Goal: Task Accomplishment & Management: Complete application form

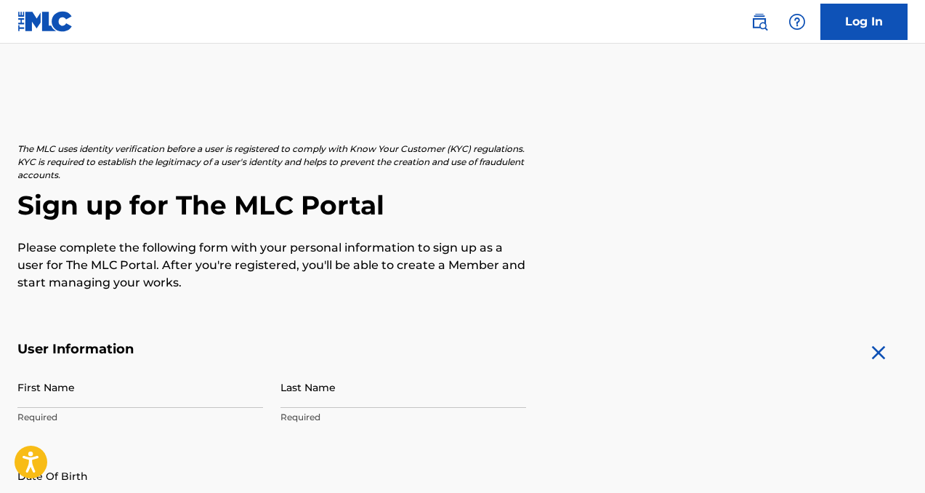
click at [111, 397] on input "First Name" at bounding box center [140, 386] width 246 height 41
type input "Joneigh"
type input "[PERSON_NAME]"
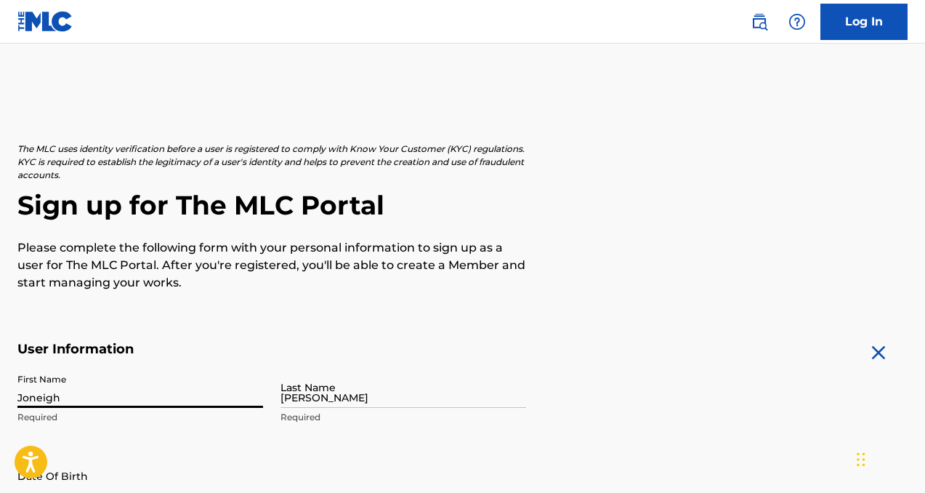
type input "405 South Street"
type input "Townsend"
type input "[GEOGRAPHIC_DATA]"
type input "[US_STATE]"
type input "19734"
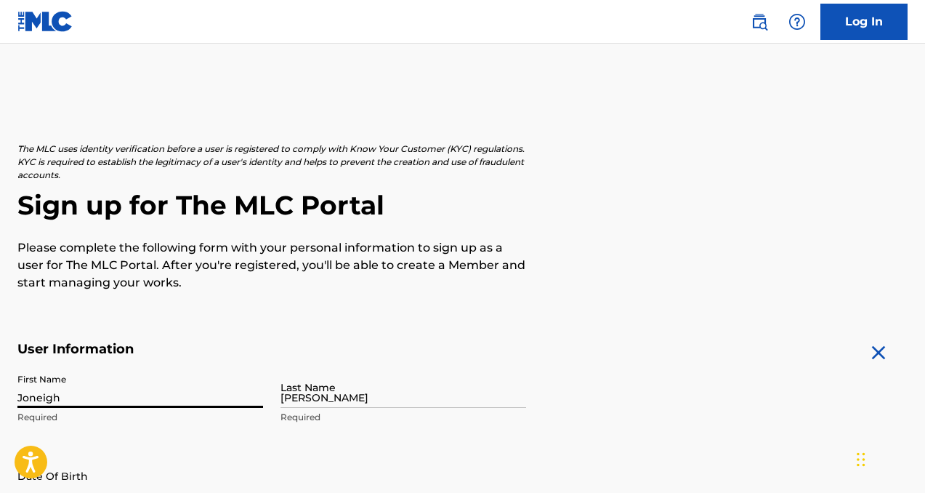
type input "404"
type input "5874385"
type input "Pollardjoneighbusiness@gmail.com"
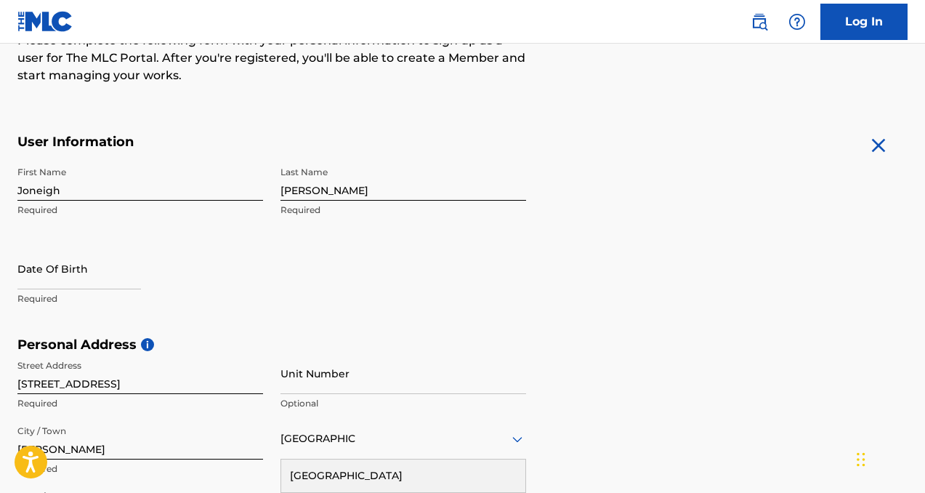
drag, startPoint x: 923, startPoint y: 164, endPoint x: 922, endPoint y: 195, distance: 31.3
click at [923, 195] on div "The MLC uses identity verification before a user is registered to comply with K…" at bounding box center [462, 356] width 925 height 843
select select "8"
select select "2025"
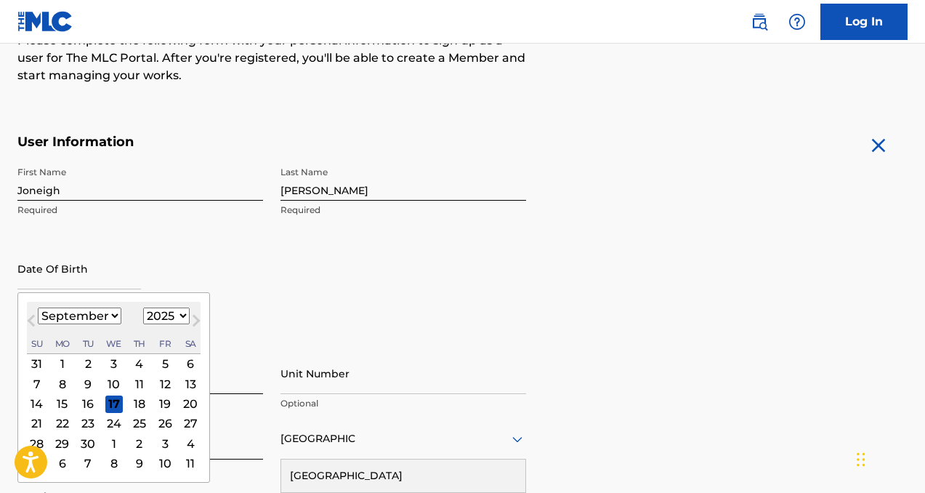
click at [72, 282] on input "text" at bounding box center [79, 268] width 124 height 41
type input "03/01/1997"
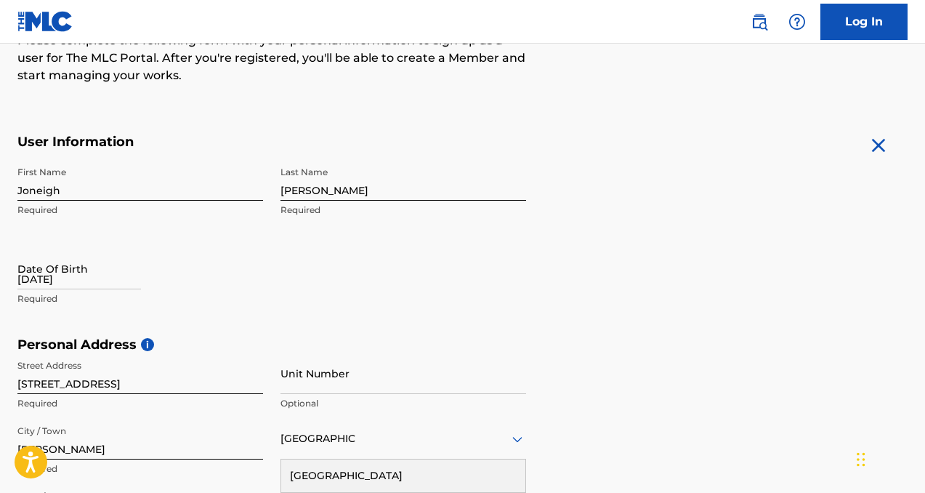
click at [256, 263] on div "Date Of Birth 03/01/1997 Required" at bounding box center [140, 280] width 246 height 65
drag, startPoint x: 929, startPoint y: 110, endPoint x: 926, endPoint y: 186, distance: 75.6
click at [924, 186] on html "Accessibility Screen-Reader Guide, Feedback, and Issue Reporting | New window C…" at bounding box center [462, 39] width 925 height 493
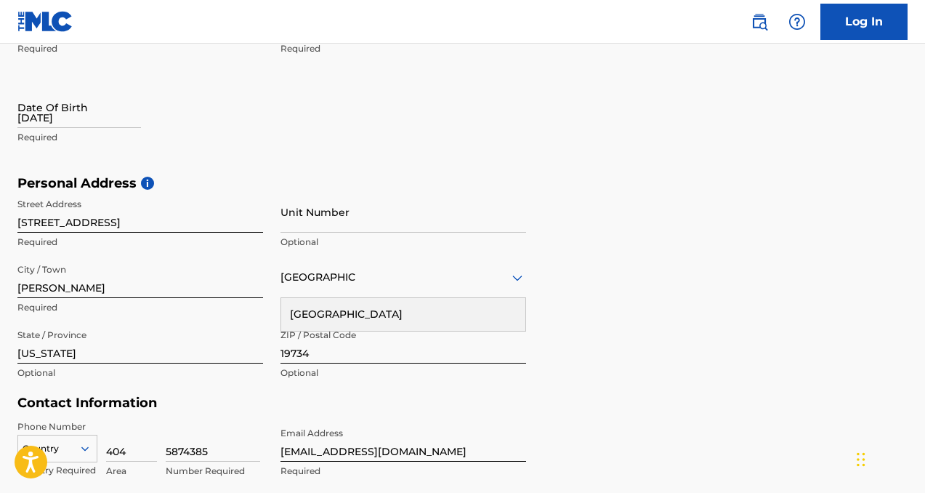
scroll to position [373, 0]
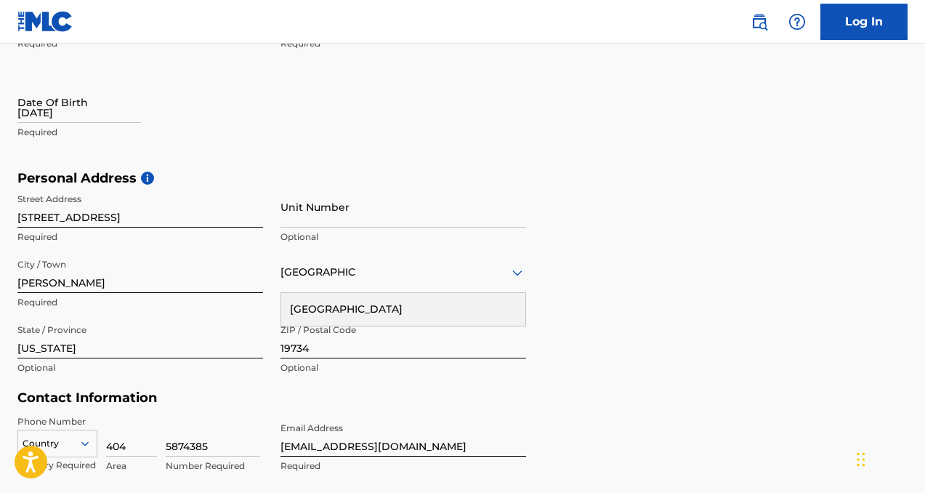
click at [172, 230] on div "Street Address 405 South Street Required" at bounding box center [140, 218] width 246 height 65
click at [174, 201] on input "405 South Street" at bounding box center [140, 206] width 246 height 41
type input "31 [PERSON_NAME] Dr"
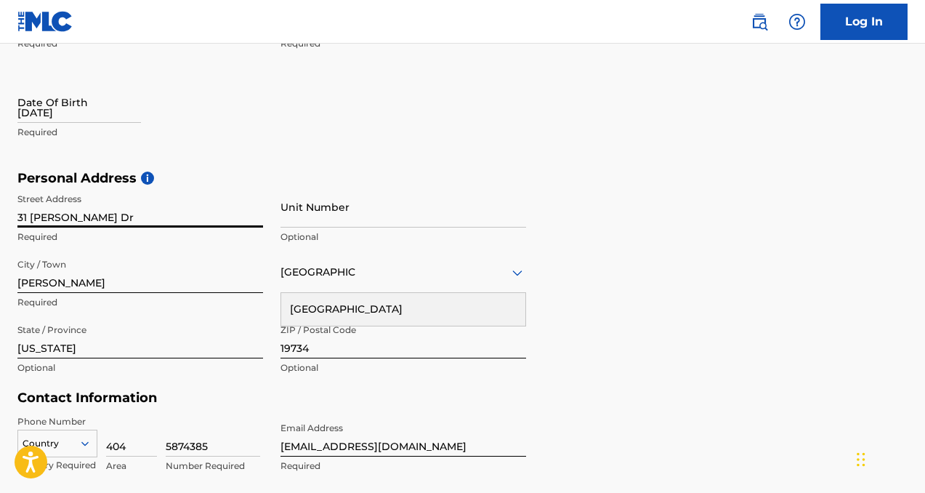
click at [225, 285] on input "Townsend" at bounding box center [140, 271] width 246 height 41
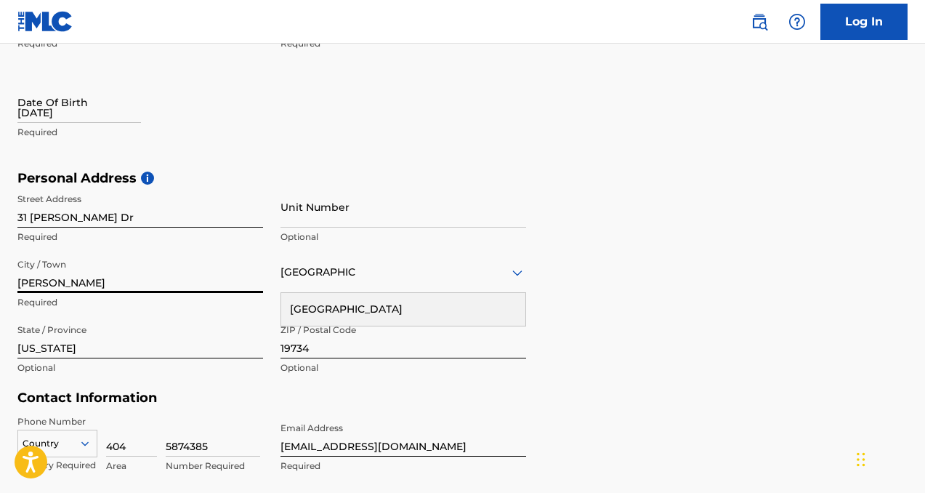
click at [225, 285] on input "Townsend" at bounding box center [140, 271] width 246 height 41
type input "[GEOGRAPHIC_DATA]"
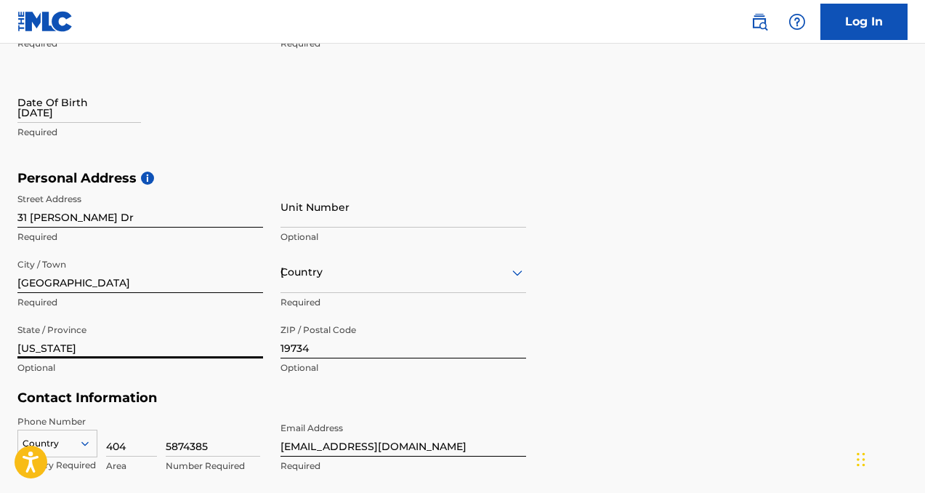
click at [194, 331] on input "[US_STATE]" at bounding box center [140, 337] width 246 height 41
click at [323, 345] on input "19734" at bounding box center [403, 337] width 246 height 41
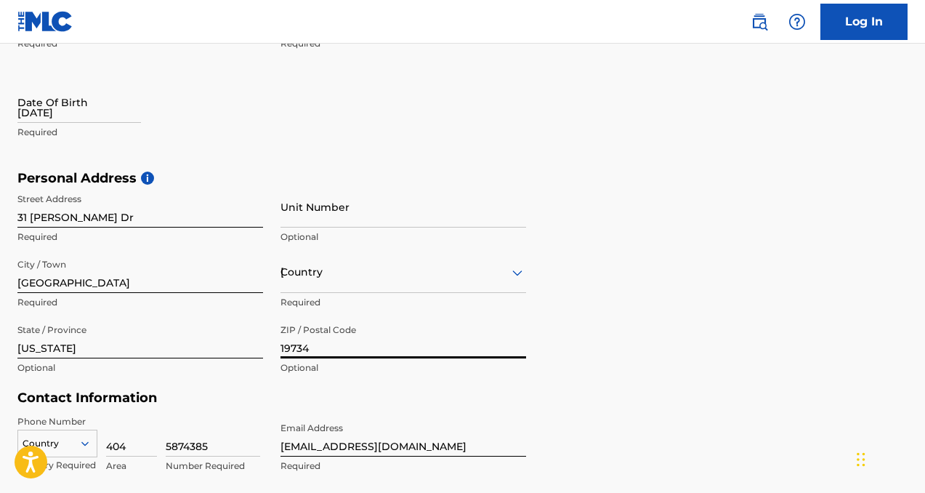
click at [323, 345] on input "19734" at bounding box center [403, 337] width 246 height 41
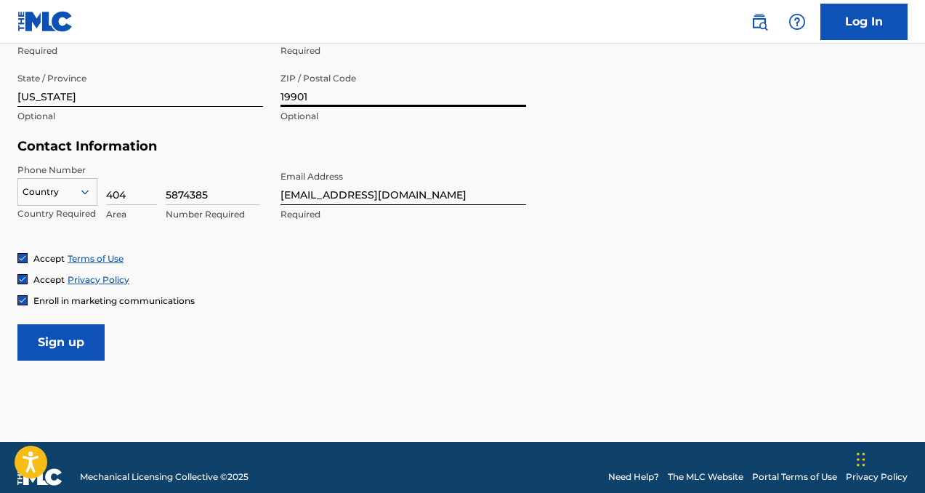
scroll to position [643, 0]
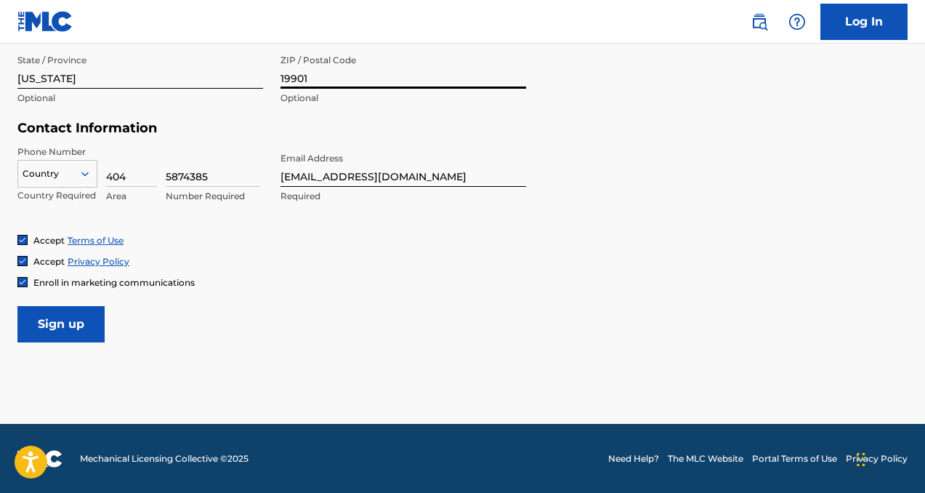
type input "19901"
click at [87, 177] on icon at bounding box center [84, 173] width 13 height 13
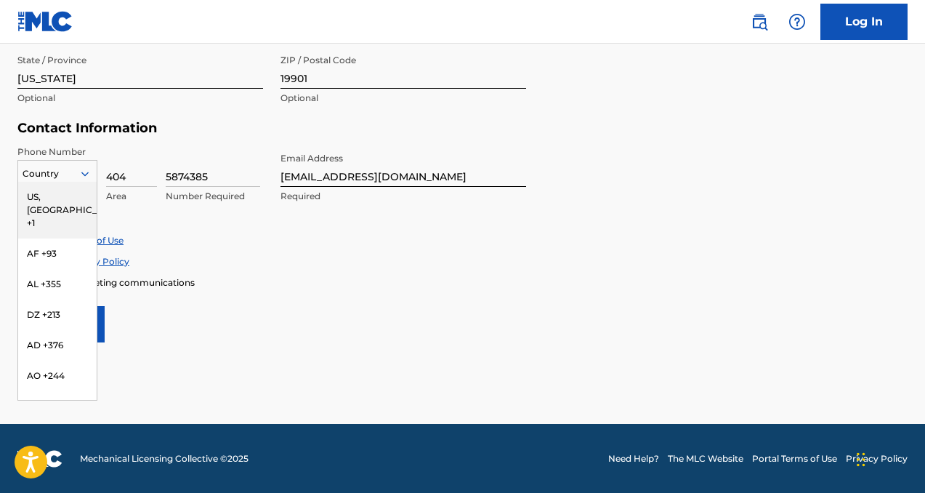
click at [67, 195] on div "US, [GEOGRAPHIC_DATA] +1" at bounding box center [57, 210] width 78 height 57
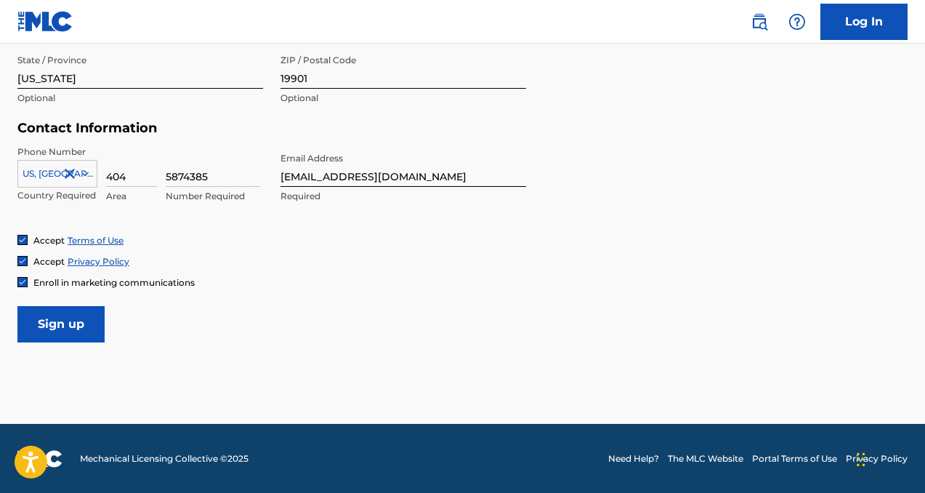
click at [171, 173] on input "5874385" at bounding box center [213, 165] width 94 height 41
click at [140, 169] on input "404" at bounding box center [131, 165] width 51 height 41
click at [138, 169] on input "404" at bounding box center [131, 165] width 51 height 41
type input "302"
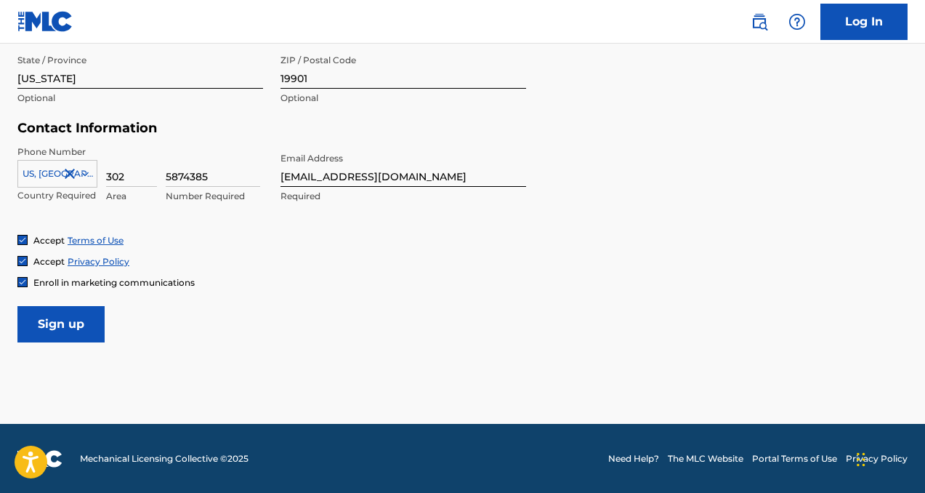
click at [184, 168] on input "5874385" at bounding box center [213, 165] width 94 height 41
type input "5355813"
click at [273, 222] on div "Phone Number US, CA +1 Country Required 302 Area 5355813 Number Required Email …" at bounding box center [271, 189] width 509 height 89
click at [396, 174] on input "Pollardjoneighbusiness@gmail.com" at bounding box center [403, 165] width 246 height 41
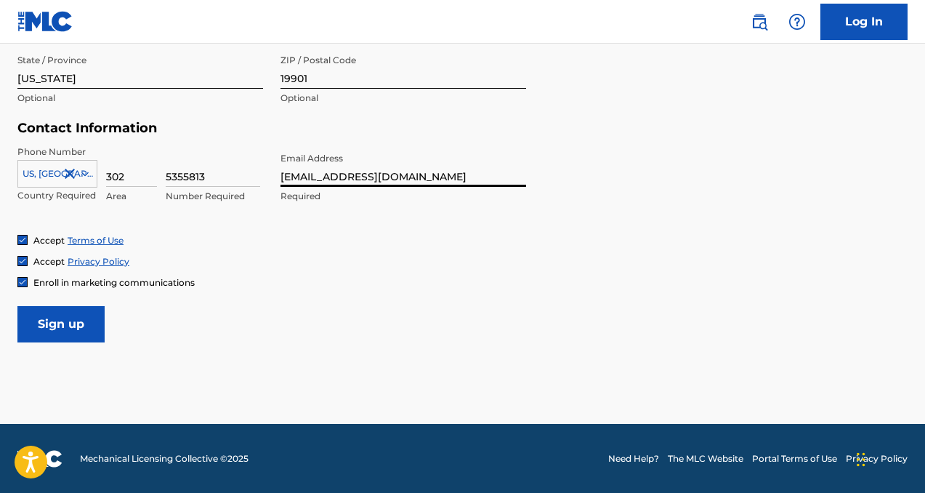
click at [396, 174] on input "Pollardjoneighbusiness@gmail.com" at bounding box center [403, 165] width 246 height 41
click at [401, 174] on input "Pollardjoneighbusiness@gmail.com" at bounding box center [403, 165] width 246 height 41
type input "[EMAIL_ADDRESS][DOMAIN_NAME]"
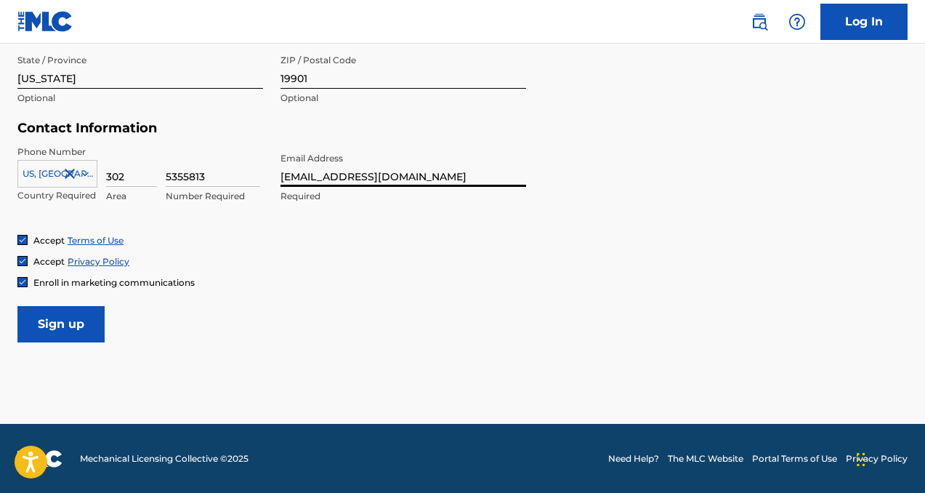
click at [74, 334] on input "Sign up" at bounding box center [60, 324] width 87 height 36
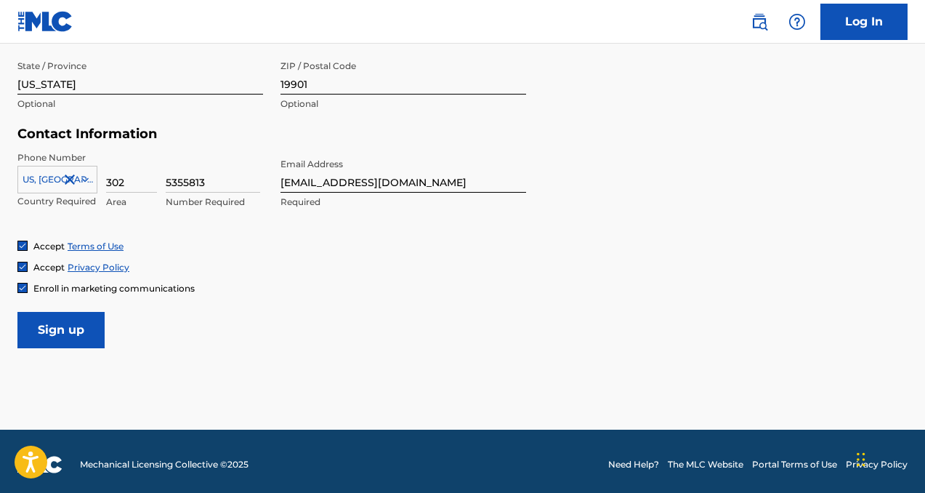
click at [77, 328] on input "Sign up" at bounding box center [60, 330] width 87 height 36
click at [26, 290] on img at bounding box center [22, 287] width 9 height 9
click at [93, 344] on input "Sign up" at bounding box center [60, 330] width 87 height 36
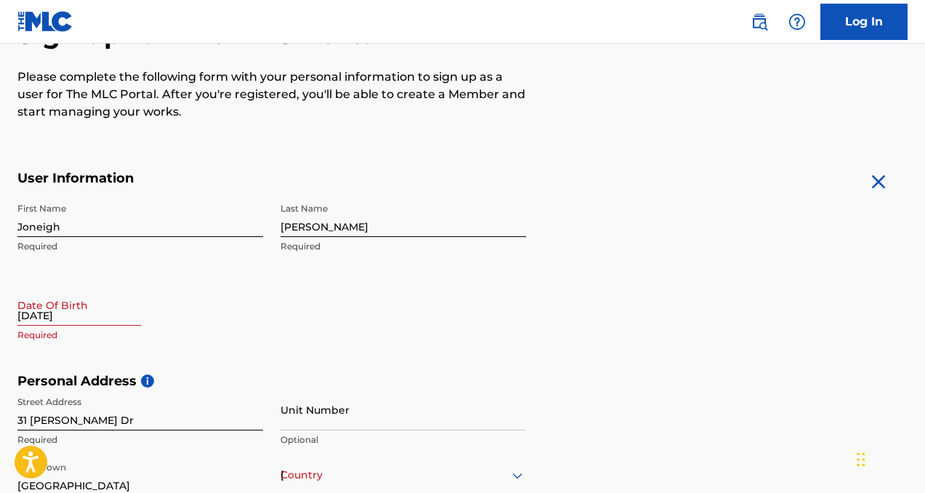
scroll to position [174, 0]
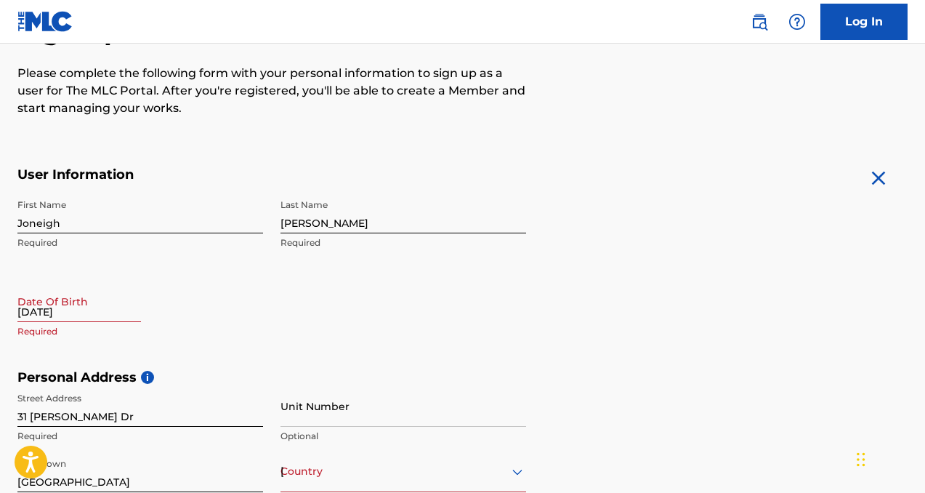
click at [73, 318] on input "03/01/1997" at bounding box center [79, 300] width 124 height 41
select select "8"
select select "2025"
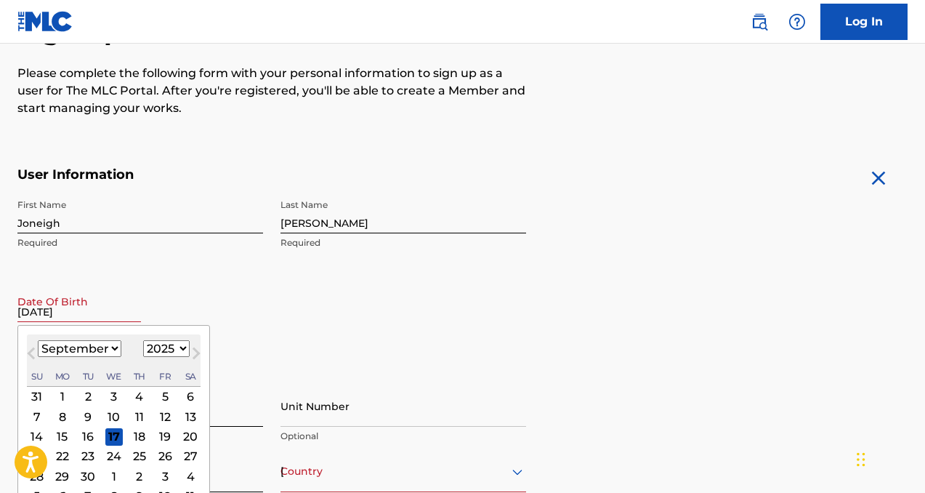
click at [113, 355] on select "January February March April May June July August September October November De…" at bounding box center [80, 348] width 84 height 17
select select "2"
click at [167, 351] on select "1899 1900 1901 1902 1903 1904 1905 1906 1907 1908 1909 1910 1911 1912 1913 1914…" at bounding box center [166, 348] width 47 height 17
select select "1997"
click at [185, 400] on div "1" at bounding box center [190, 395] width 17 height 17
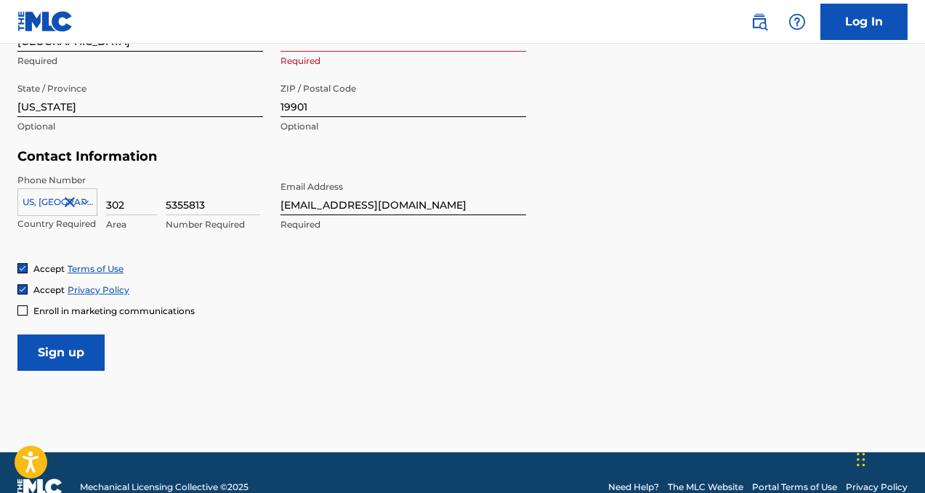
scroll to position [637, 0]
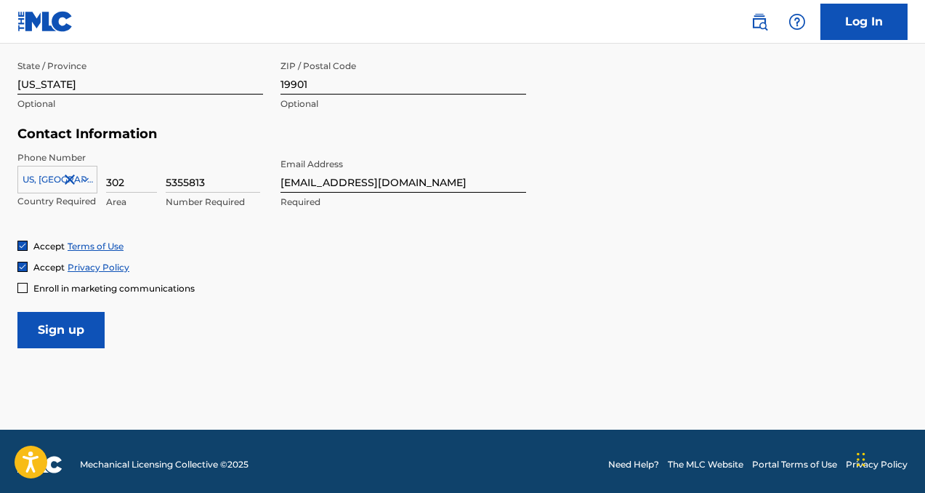
click at [86, 330] on input "Sign up" at bounding box center [60, 330] width 87 height 36
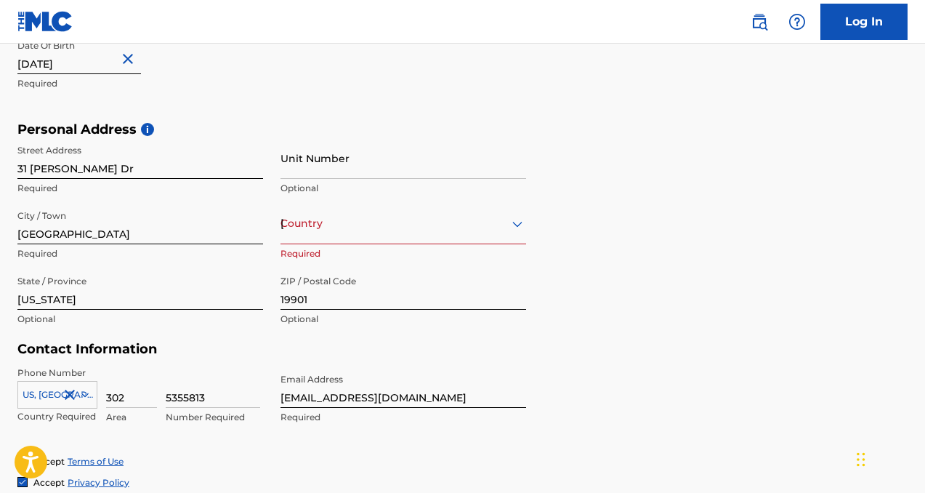
scroll to position [422, 0]
click at [469, 233] on div "Country United States" at bounding box center [403, 223] width 246 height 41
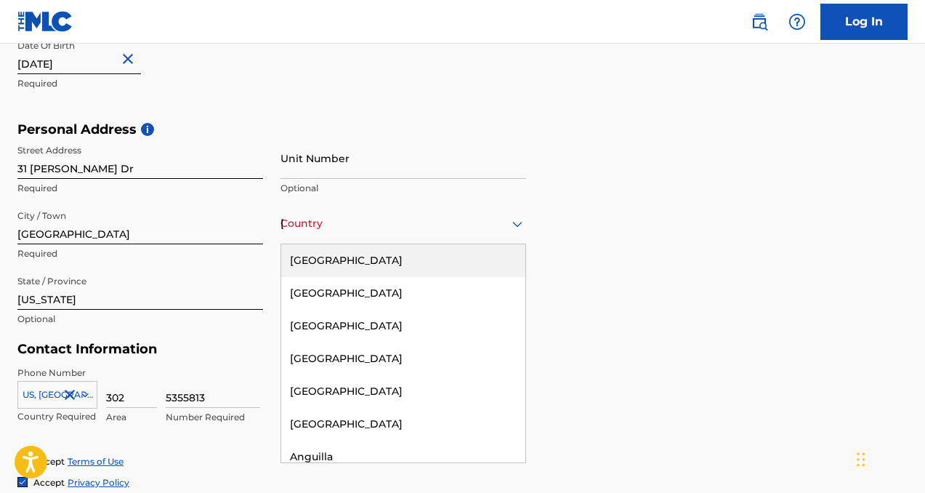
click at [428, 248] on div "[GEOGRAPHIC_DATA]" at bounding box center [403, 260] width 244 height 33
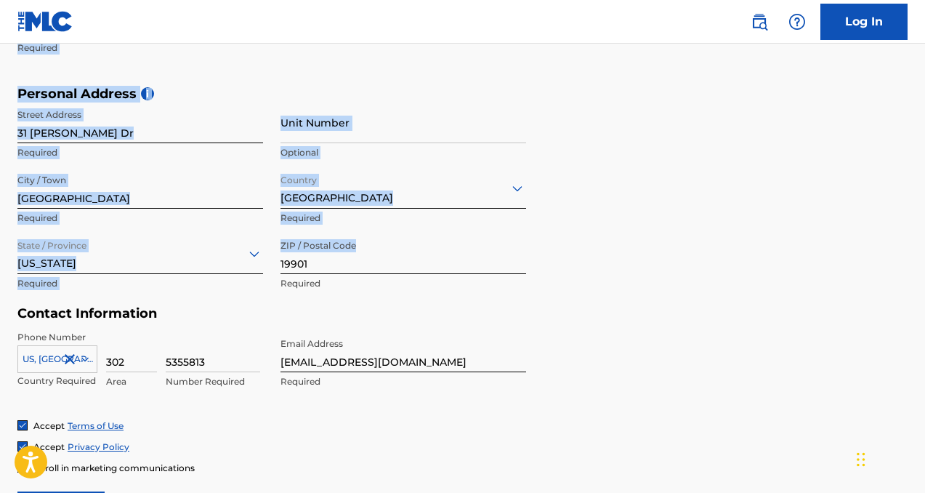
drag, startPoint x: 924, startPoint y: 297, endPoint x: 929, endPoint y: 492, distance: 194.8
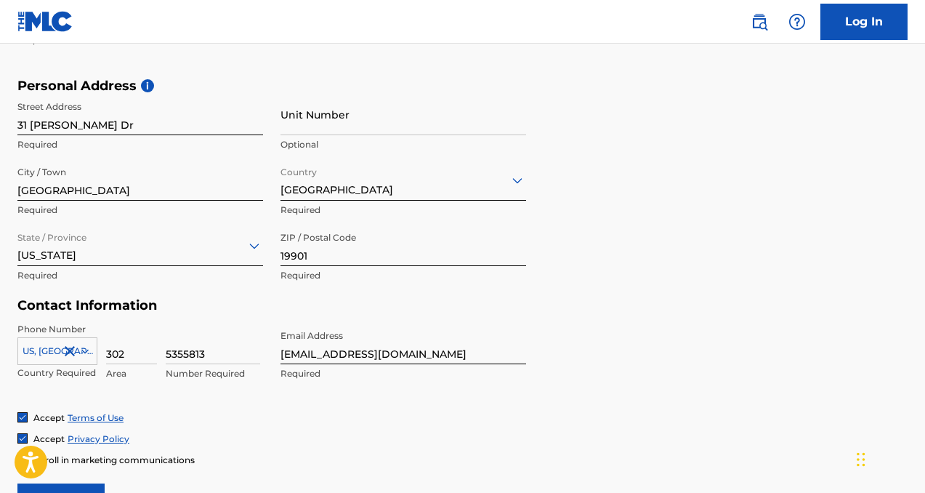
click at [392, 492] on form "User Information First Name Joneigh Required Last Name Pollard Required Date Of…" at bounding box center [462, 197] width 890 height 644
click at [100, 481] on form "User Information First Name Joneigh Required Last Name Pollard Required Date Of…" at bounding box center [462, 197] width 890 height 644
click at [100, 485] on input "Sign up" at bounding box center [60, 501] width 87 height 36
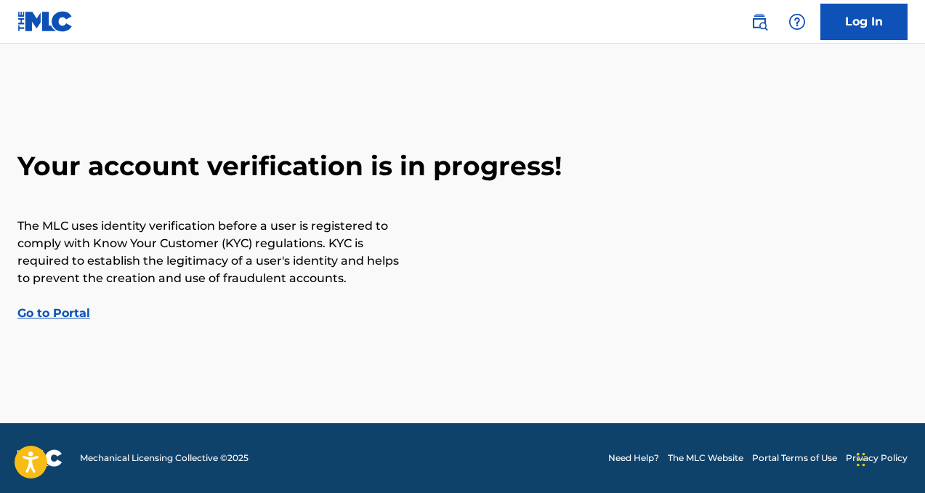
click at [73, 313] on link "Go to Portal" at bounding box center [53, 313] width 73 height 14
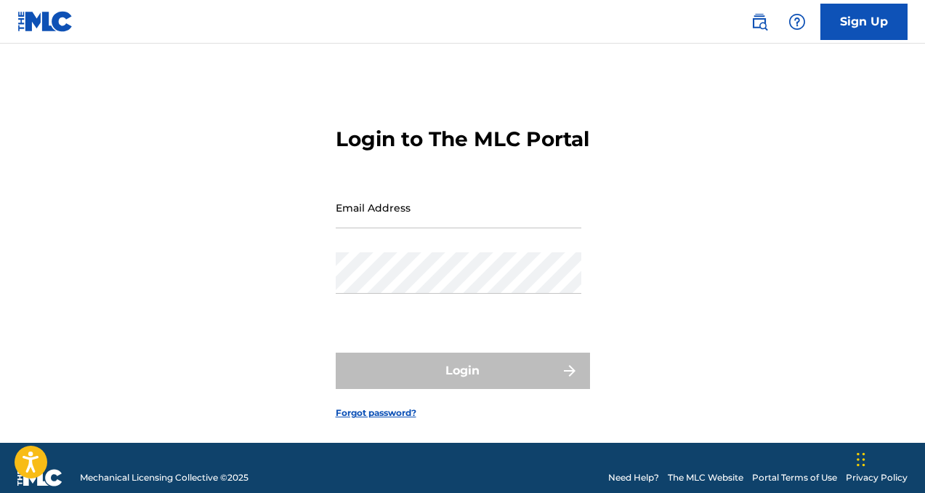
click at [368, 228] on input "Email Address" at bounding box center [459, 207] width 246 height 41
type input "[EMAIL_ADDRESS][DOMAIN_NAME]"
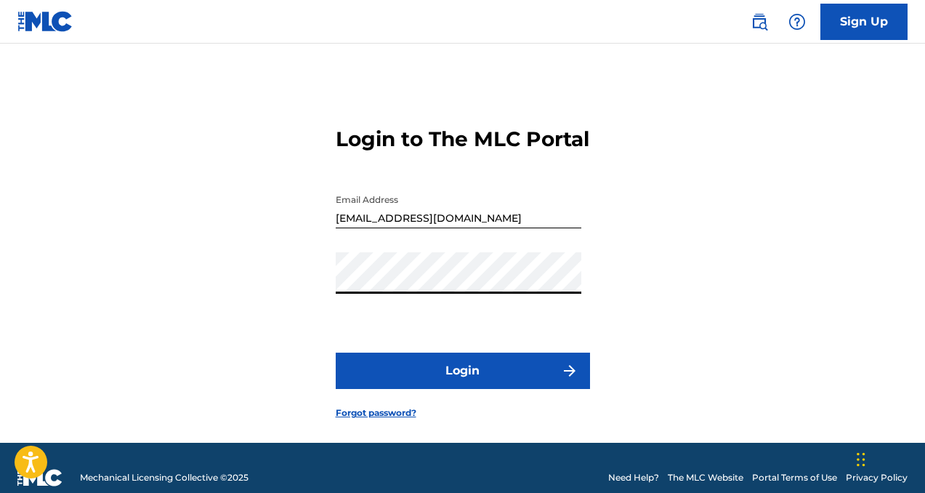
click at [336, 352] on button "Login" at bounding box center [463, 370] width 254 height 36
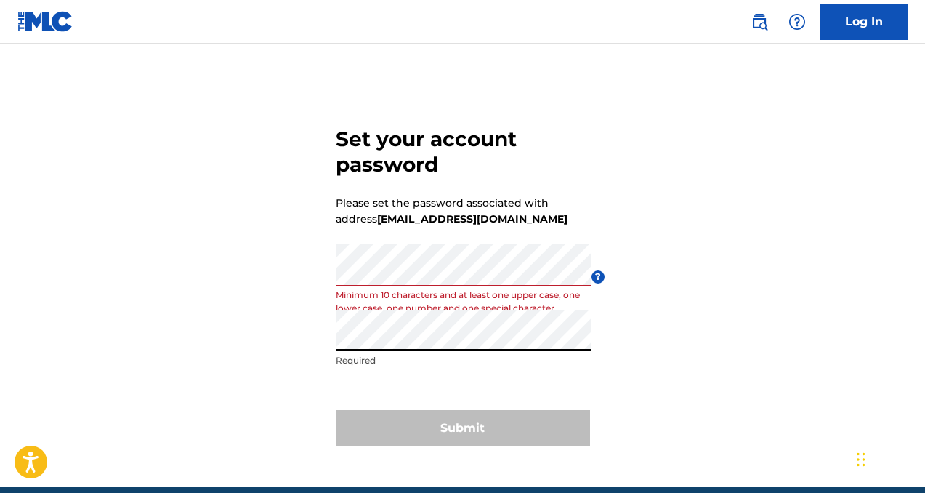
click at [471, 367] on div "Re enter password Required" at bounding box center [464, 342] width 256 height 65
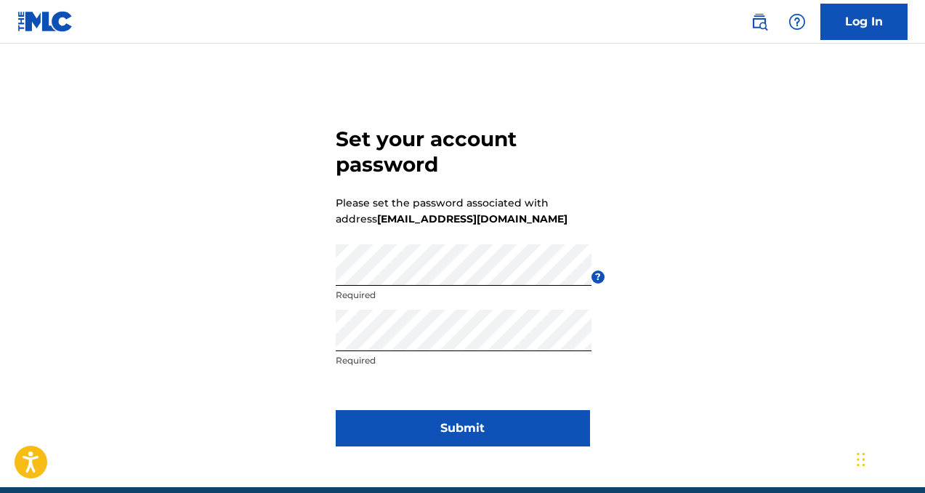
click at [478, 419] on button "Submit" at bounding box center [463, 428] width 254 height 36
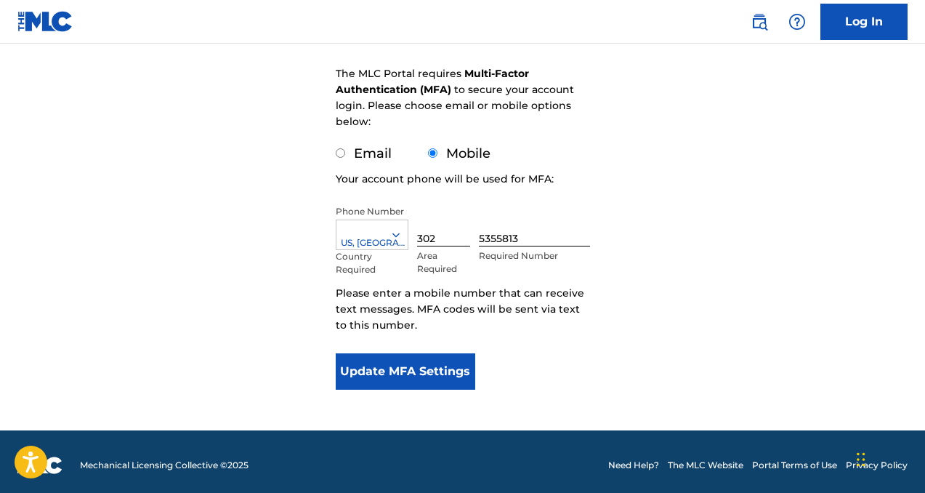
scroll to position [200, 0]
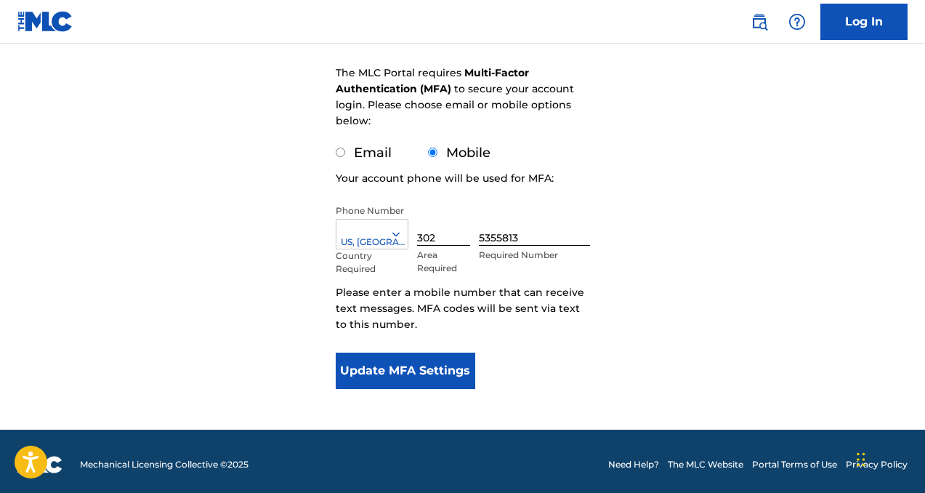
click at [440, 375] on button "Update MFA Settings" at bounding box center [406, 370] width 140 height 36
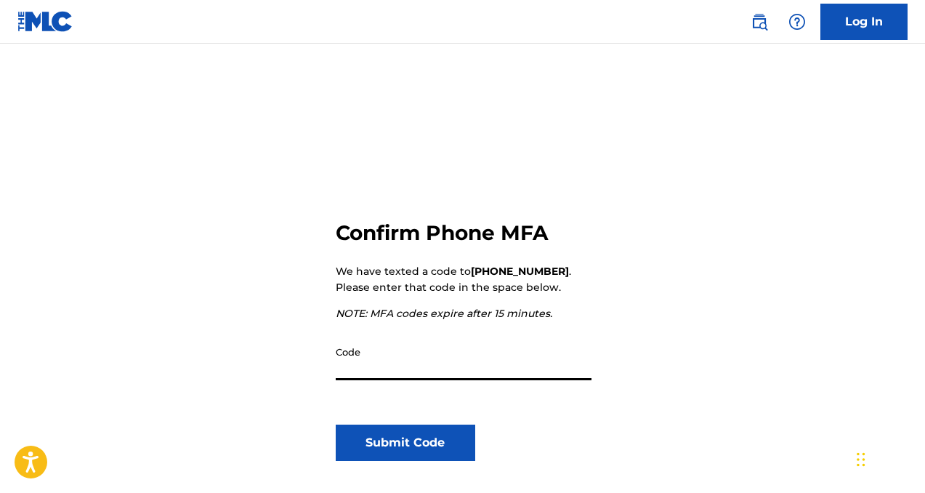
scroll to position [79, 0]
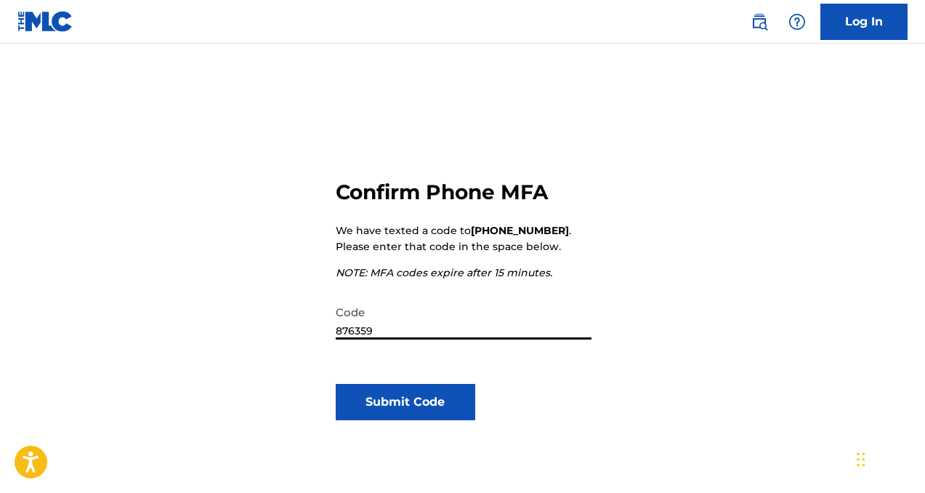
type input "876359"
click at [442, 389] on button "Submit Code" at bounding box center [406, 402] width 140 height 36
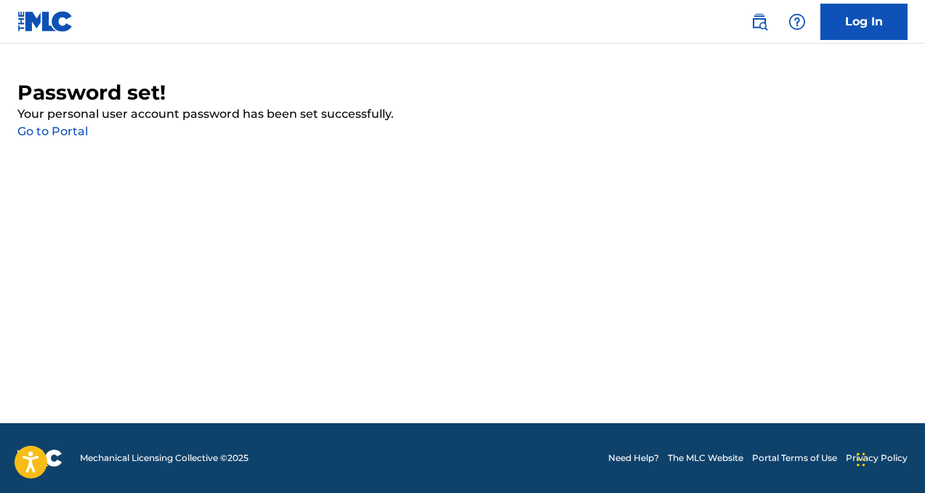
click at [67, 132] on link "Go to Portal" at bounding box center [52, 131] width 70 height 14
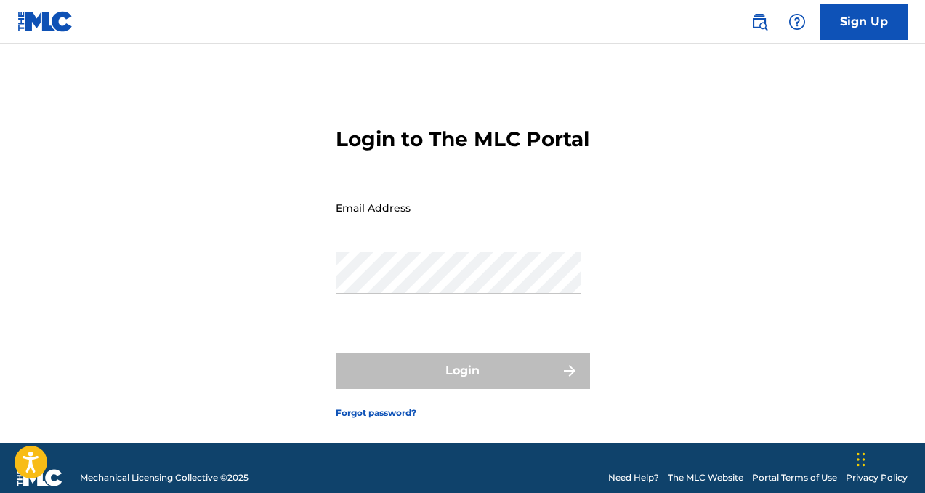
click at [372, 228] on input "Email Address" at bounding box center [459, 207] width 246 height 41
type input "[EMAIL_ADDRESS][DOMAIN_NAME]"
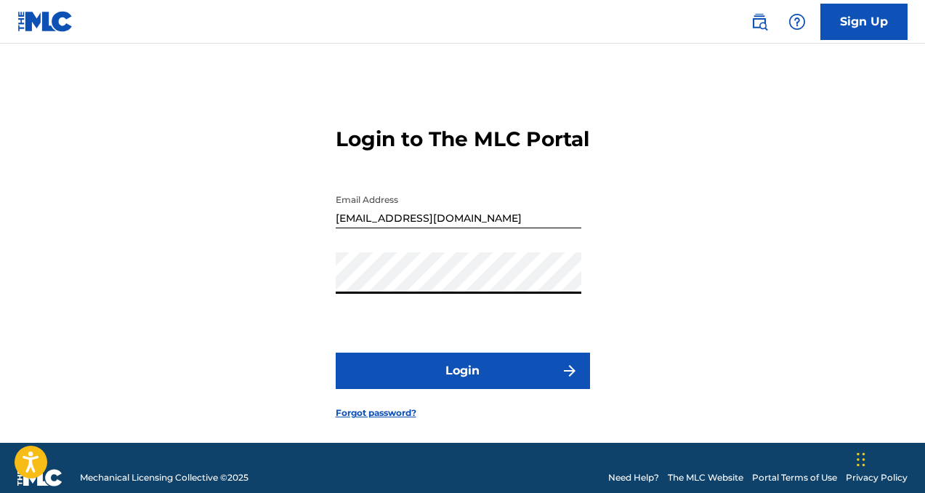
click at [336, 352] on button "Login" at bounding box center [463, 370] width 254 height 36
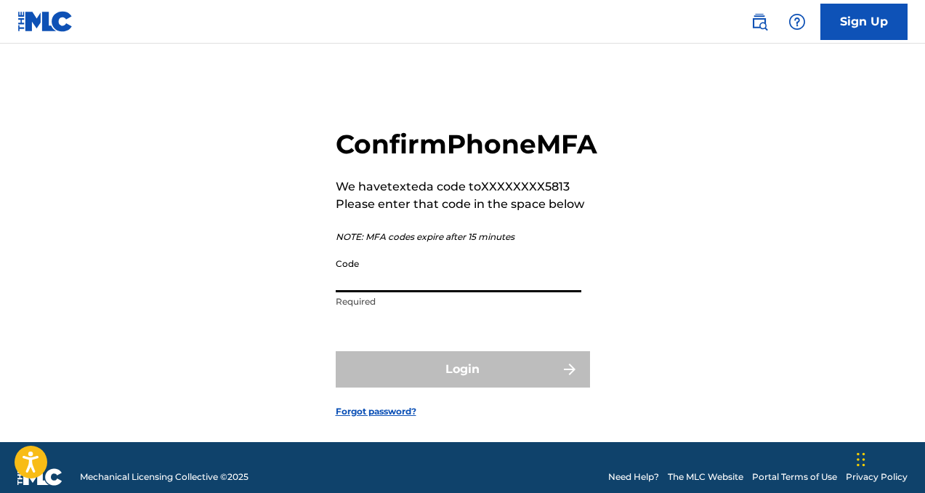
click at [451, 292] on input "Code" at bounding box center [459, 271] width 246 height 41
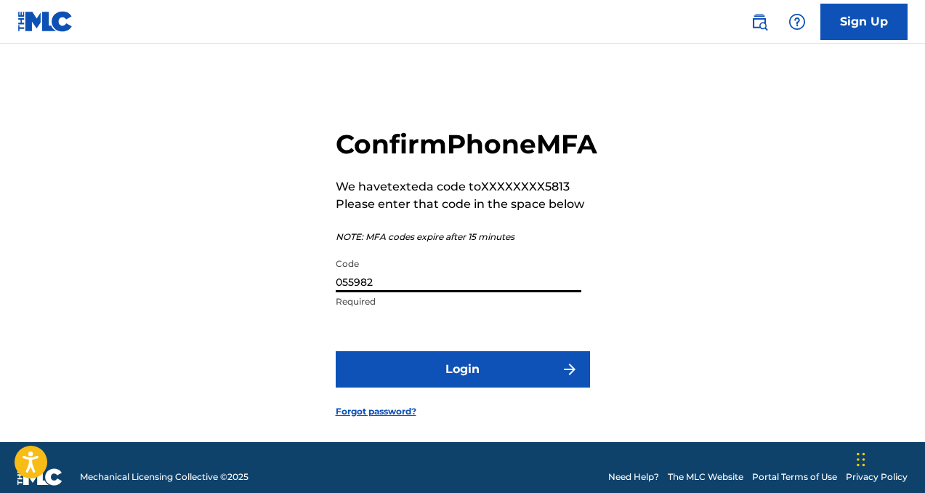
type input "055982"
click at [478, 387] on button "Login" at bounding box center [463, 369] width 254 height 36
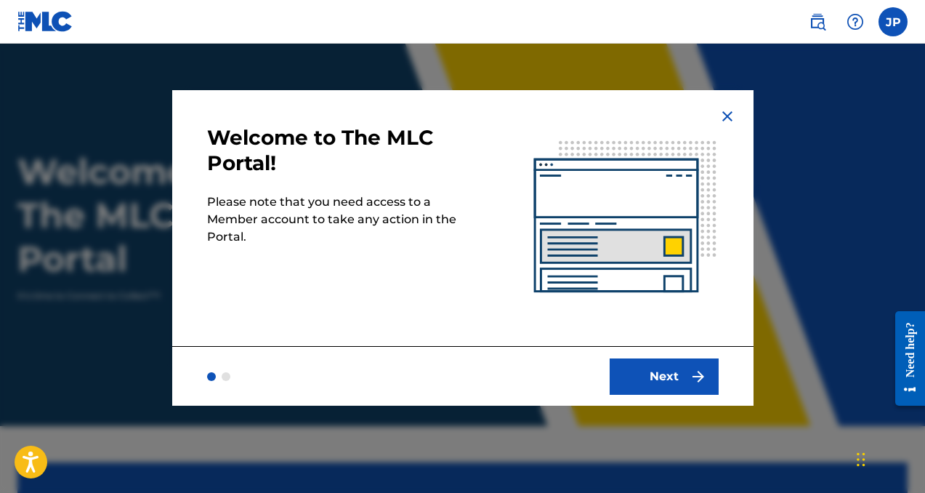
click at [679, 373] on button "Next" at bounding box center [664, 376] width 109 height 36
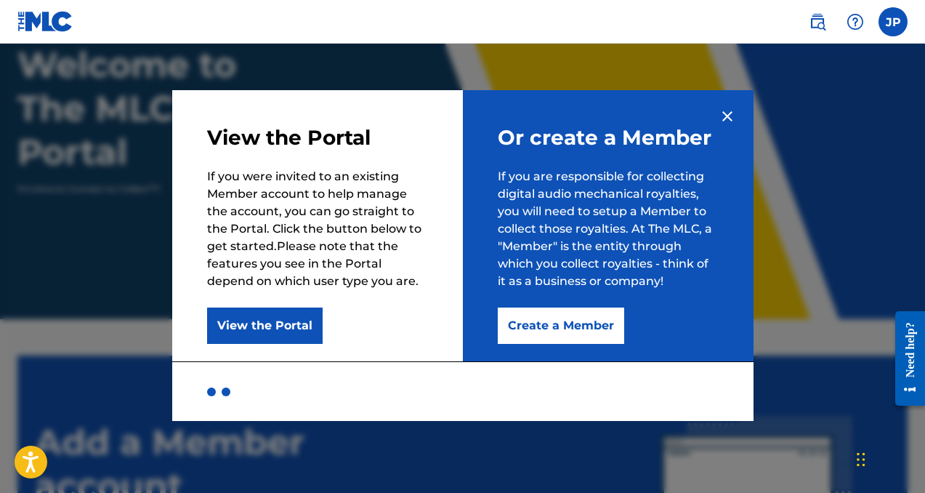
scroll to position [108, 0]
click at [557, 320] on button "Create a Member" at bounding box center [561, 325] width 126 height 36
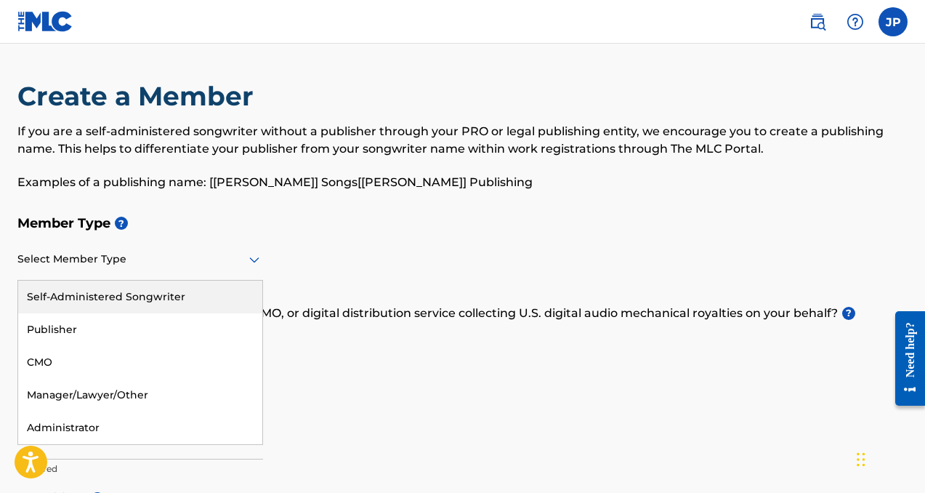
click at [159, 258] on div at bounding box center [140, 259] width 246 height 18
click at [163, 291] on div "Self-Administered Songwriter" at bounding box center [140, 296] width 244 height 33
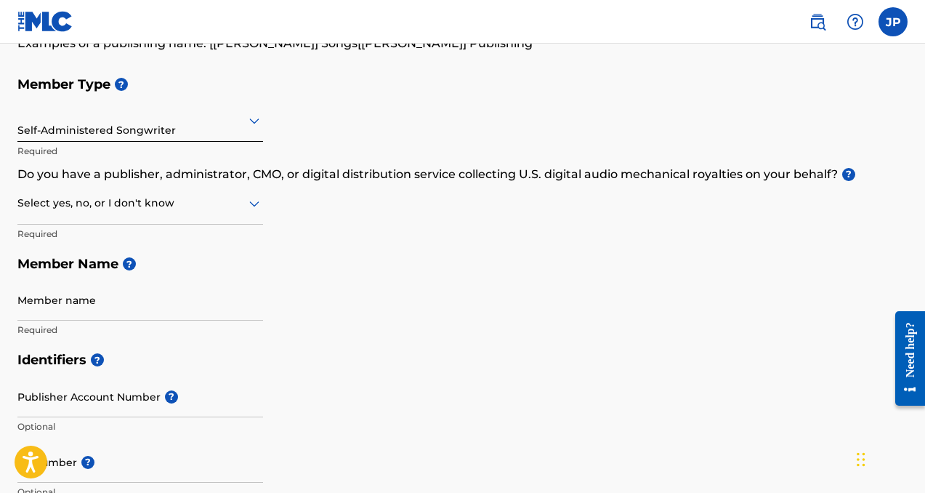
scroll to position [138, 0]
click at [184, 207] on div at bounding box center [140, 204] width 246 height 18
click at [152, 269] on div "No" at bounding box center [140, 274] width 244 height 33
click at [221, 128] on div at bounding box center [140, 121] width 246 height 18
click at [251, 202] on icon at bounding box center [254, 203] width 17 height 17
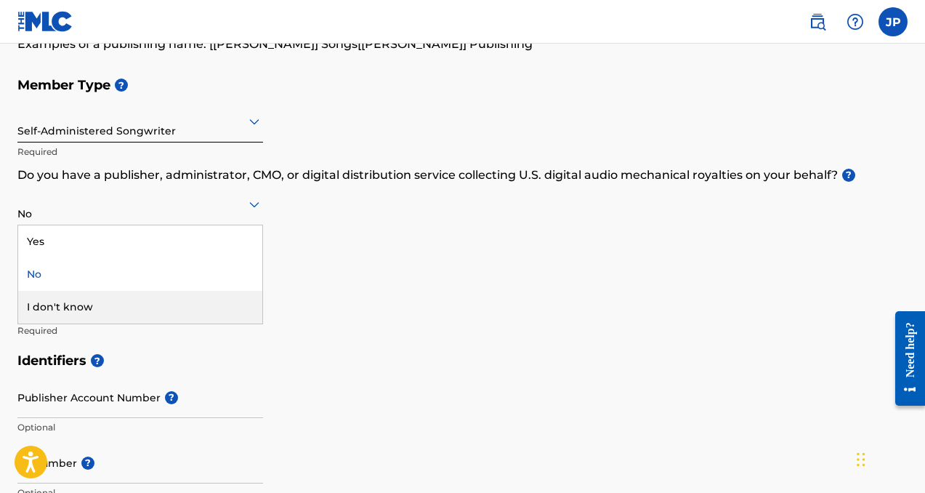
click at [169, 304] on div "I don't know" at bounding box center [140, 307] width 244 height 33
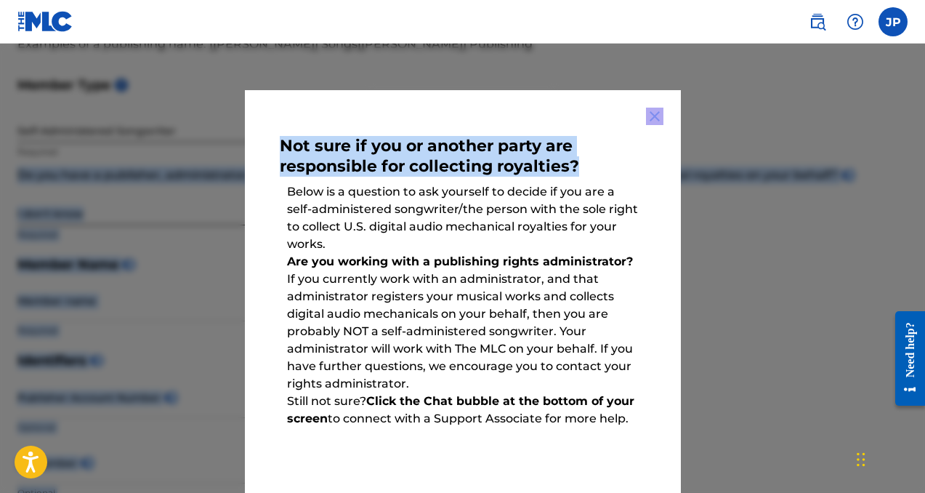
drag, startPoint x: 929, startPoint y: 147, endPoint x: 922, endPoint y: 169, distance: 23.0
click at [922, 169] on html "Accessibility Screen-Reader Guide, Feedback, and Issue Reporting | New window J…" at bounding box center [462, 108] width 925 height 493
click at [573, 227] on p "Below is a question to ask yourself to decide if you are a self-administered so…" at bounding box center [463, 218] width 366 height 84
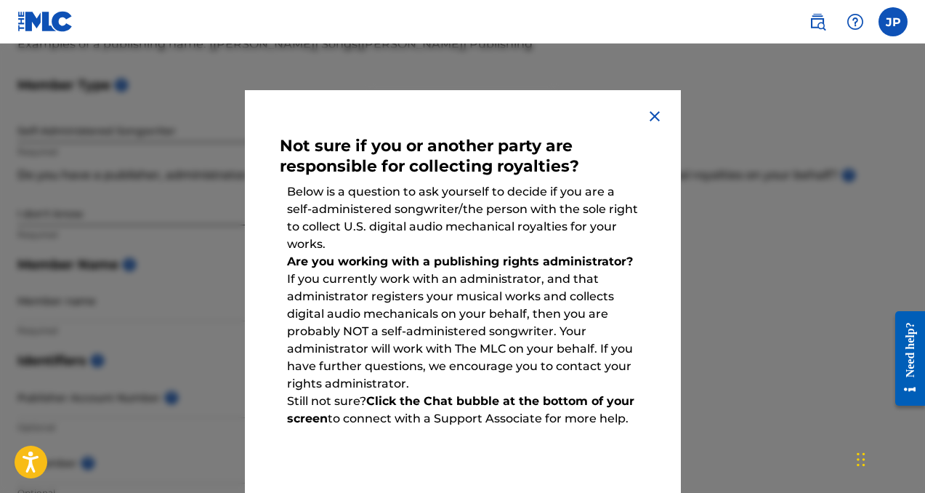
click at [642, 105] on div "Not sure if you or another party are responsible for collecting royalties? Belo…" at bounding box center [463, 327] width 436 height 474
click at [650, 116] on img at bounding box center [654, 116] width 17 height 17
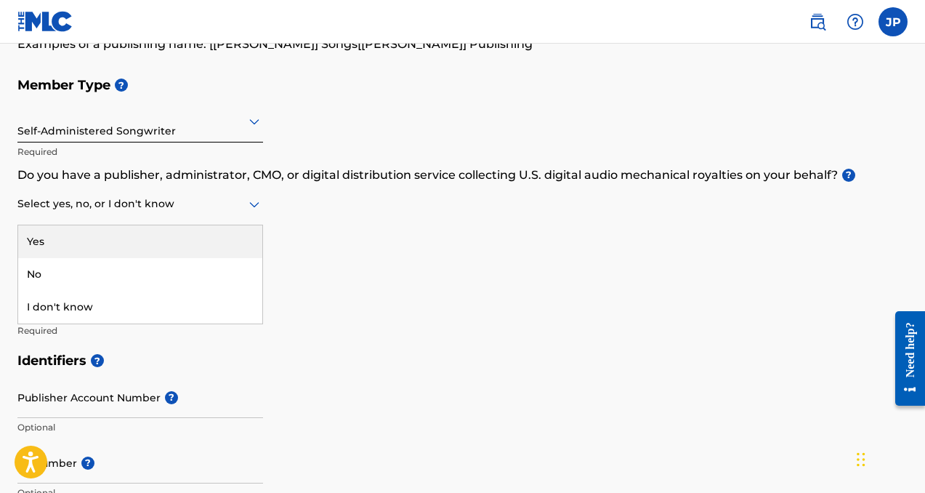
click at [177, 214] on div "Select yes, no, or I don't know" at bounding box center [140, 204] width 246 height 41
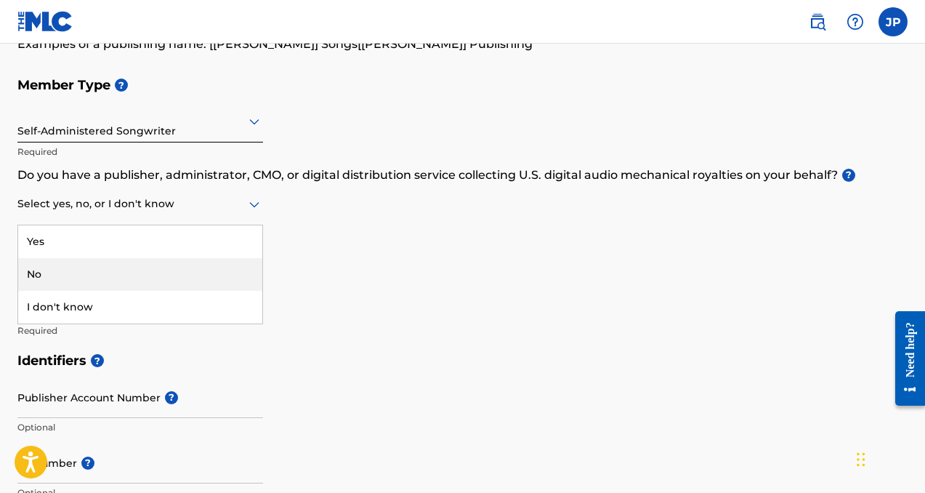
click at [105, 278] on div "No" at bounding box center [140, 274] width 244 height 33
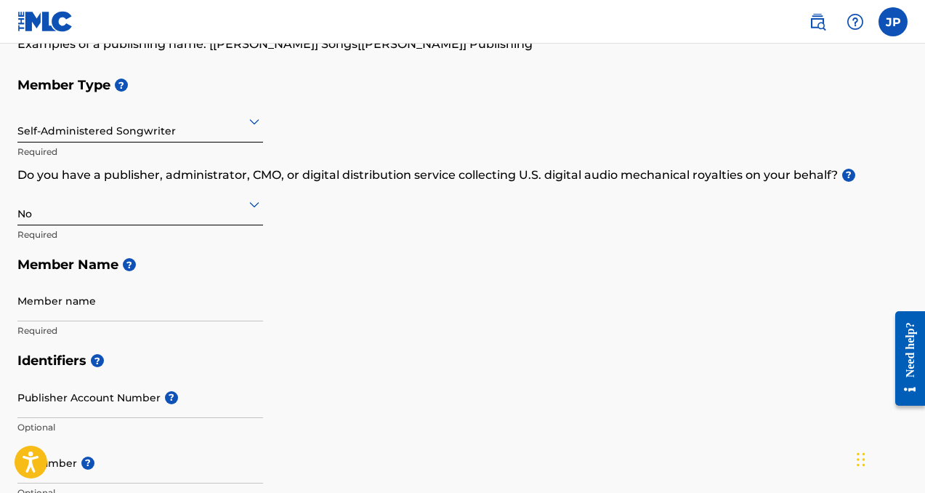
click at [139, 304] on input "Member name" at bounding box center [140, 300] width 246 height 41
type input "[PERSON_NAME]"
click at [343, 270] on h5 "Member Name ?" at bounding box center [462, 264] width 890 height 31
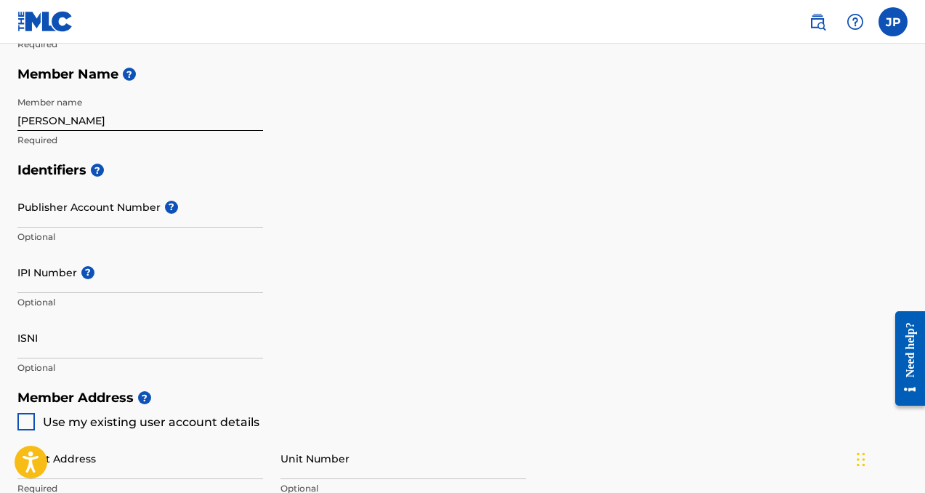
scroll to position [327, 0]
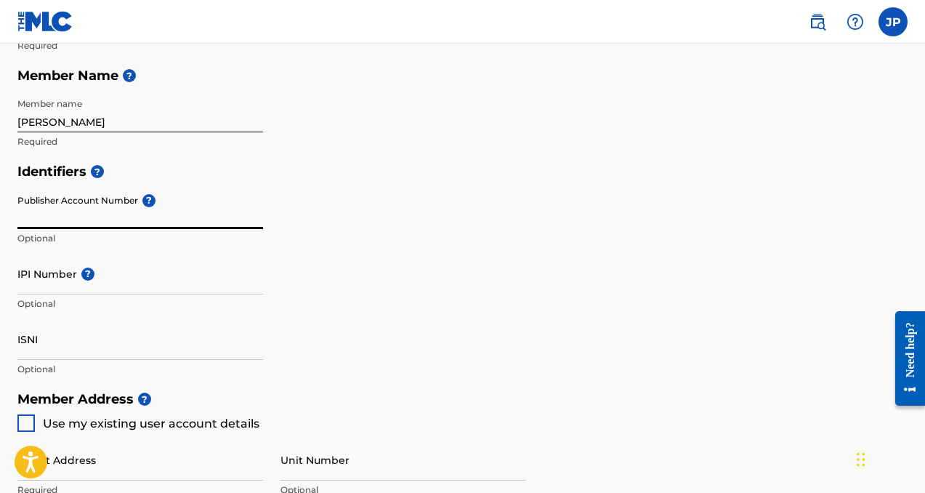
click at [182, 207] on input "Publisher Account Number ?" at bounding box center [140, 207] width 246 height 41
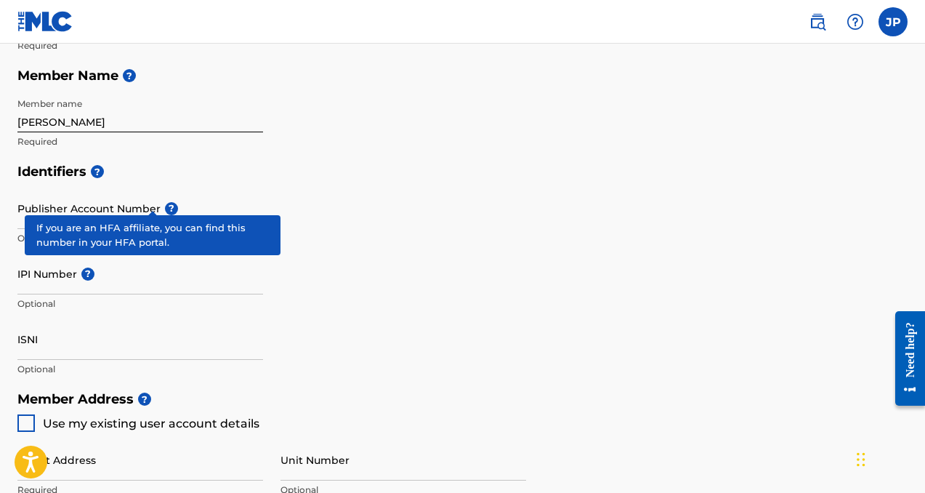
click at [154, 203] on div "Publisher Account Number ? Optional" at bounding box center [140, 219] width 246 height 65
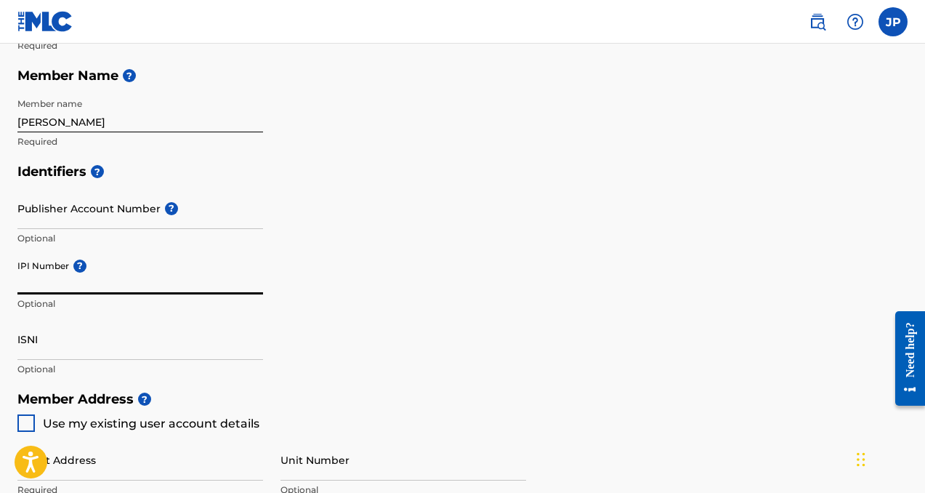
click at [126, 287] on input "IPI Number ?" at bounding box center [140, 273] width 246 height 41
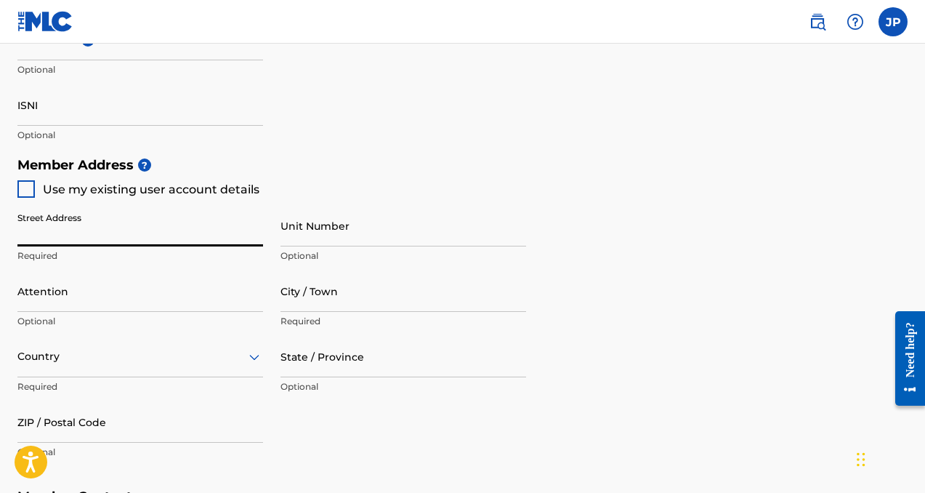
scroll to position [562, 0]
click at [226, 244] on input "Street Address" at bounding box center [140, 224] width 246 height 41
type input "31 [PERSON_NAME] Dr"
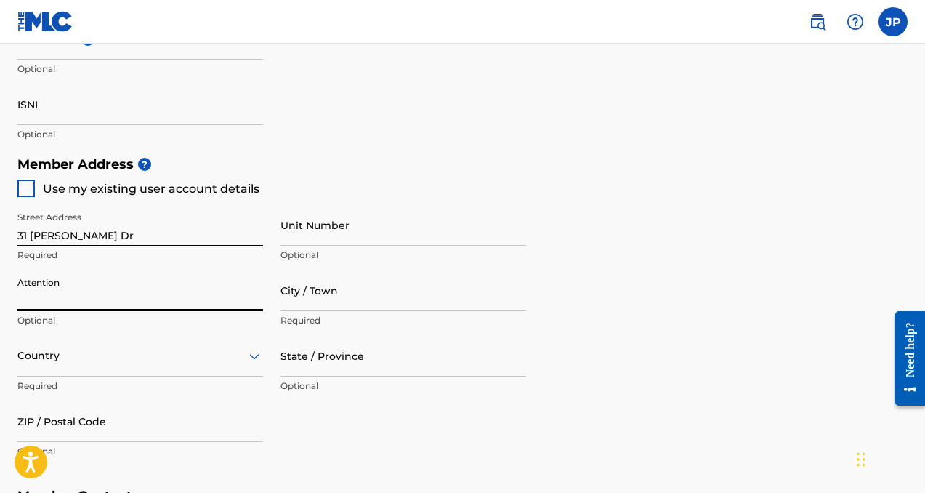
click at [166, 302] on input "Attention" at bounding box center [140, 290] width 246 height 41
click at [201, 280] on input "Attention" at bounding box center [140, 290] width 246 height 41
click at [344, 301] on input "City / Town" at bounding box center [403, 290] width 246 height 41
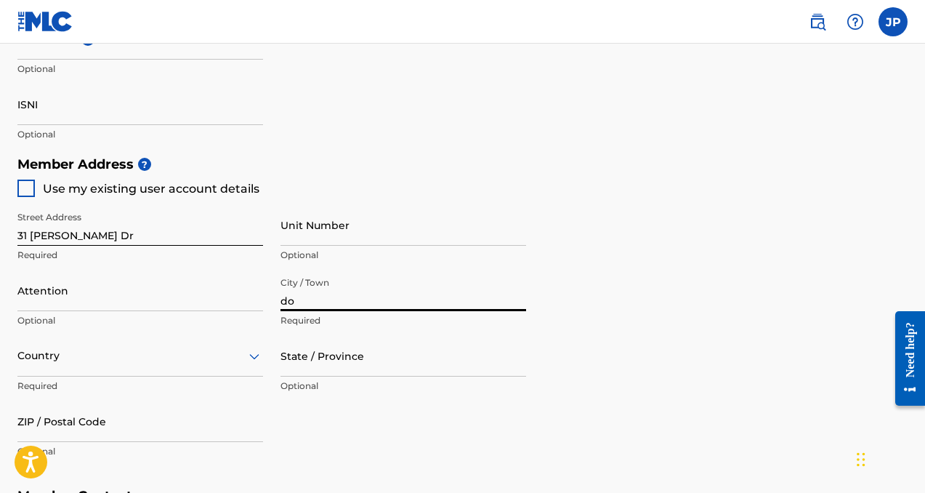
type input "d"
type input "[GEOGRAPHIC_DATA]"
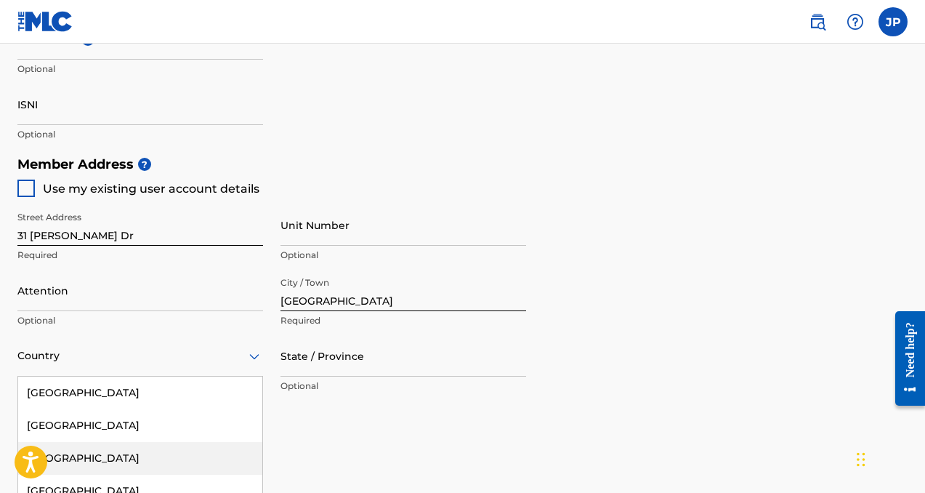
scroll to position [664, 0]
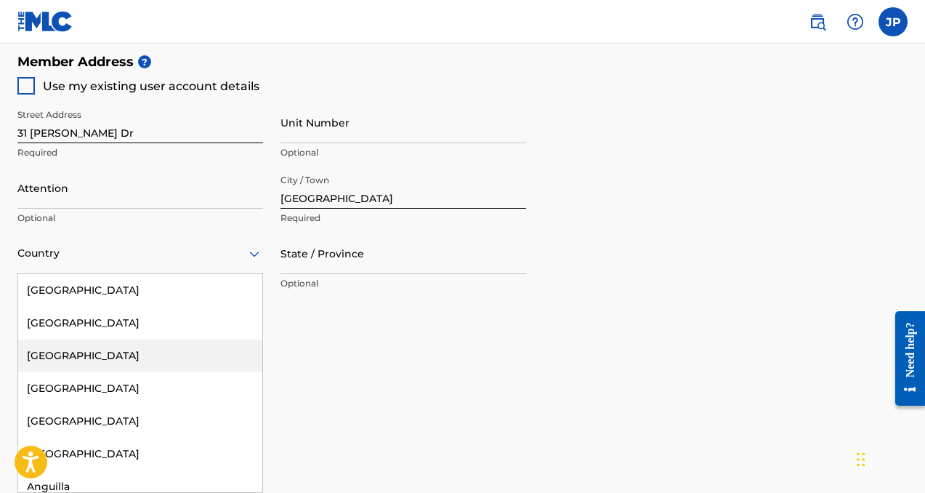
click at [140, 274] on div "[GEOGRAPHIC_DATA], 3 of 223. 223 results available. Use Up and Down to choose o…" at bounding box center [140, 253] width 246 height 41
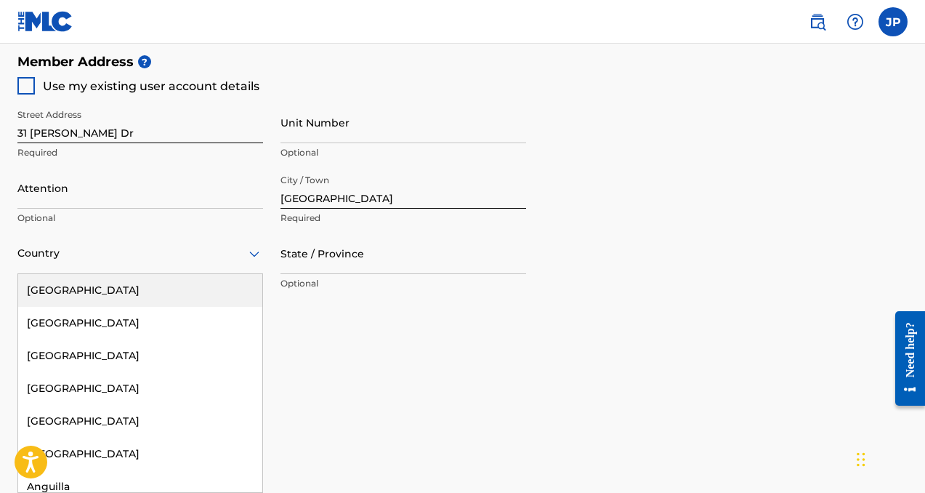
click at [158, 296] on div "[GEOGRAPHIC_DATA]" at bounding box center [140, 290] width 244 height 33
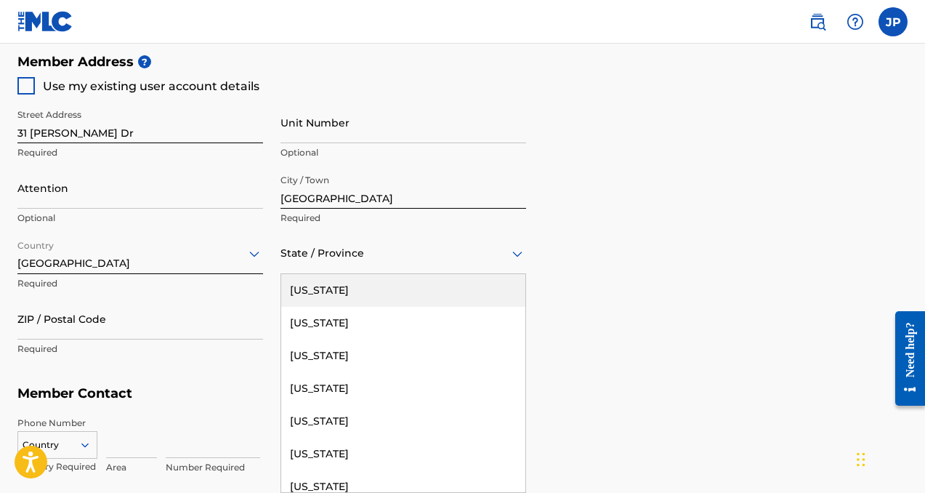
click at [325, 270] on div "State / Province" at bounding box center [403, 253] width 246 height 41
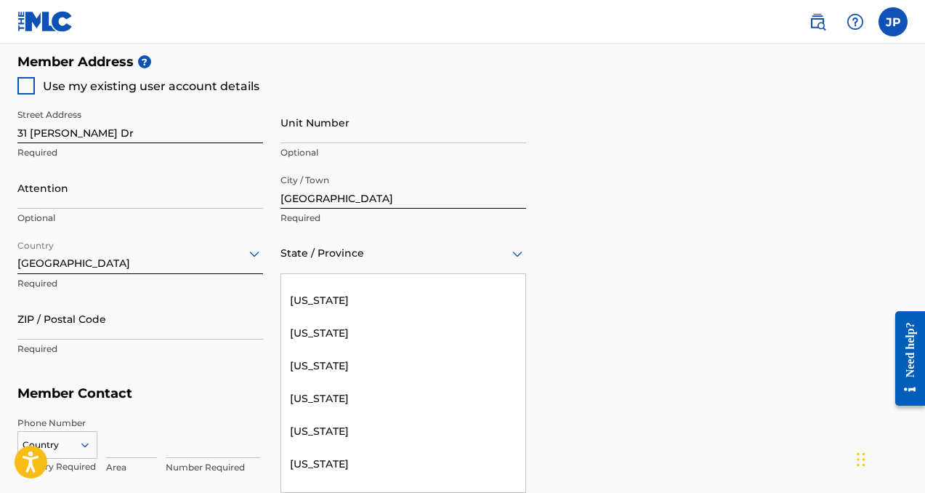
scroll to position [167, 0]
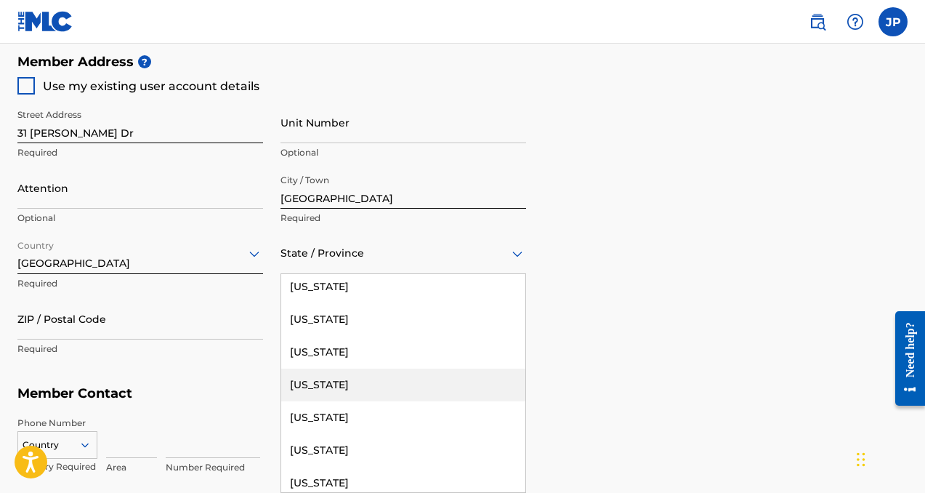
click at [359, 378] on div "[US_STATE]" at bounding box center [403, 384] width 244 height 33
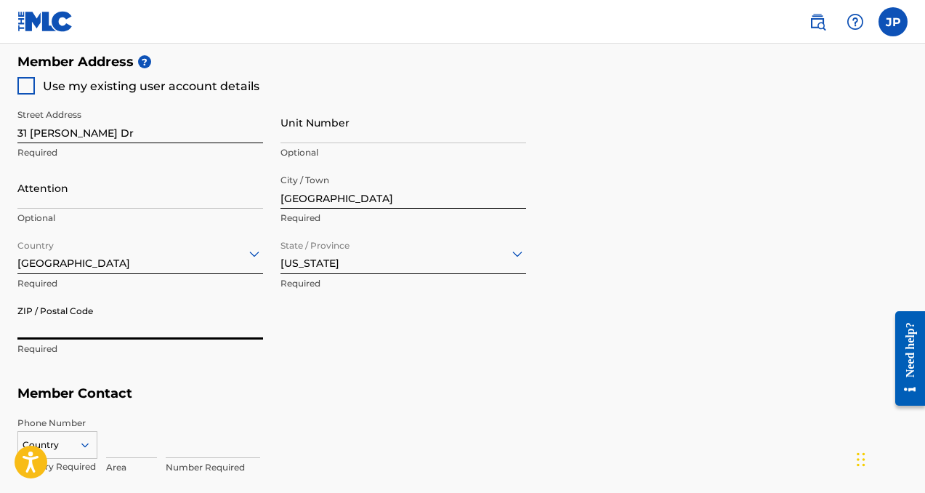
click at [192, 334] on input "ZIP / Postal Code" at bounding box center [140, 318] width 246 height 41
type input "19901"
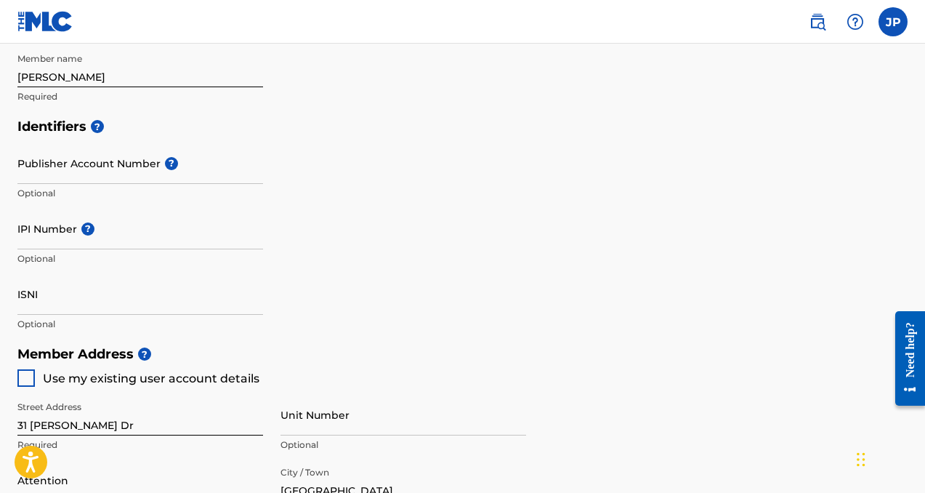
scroll to position [925, 0]
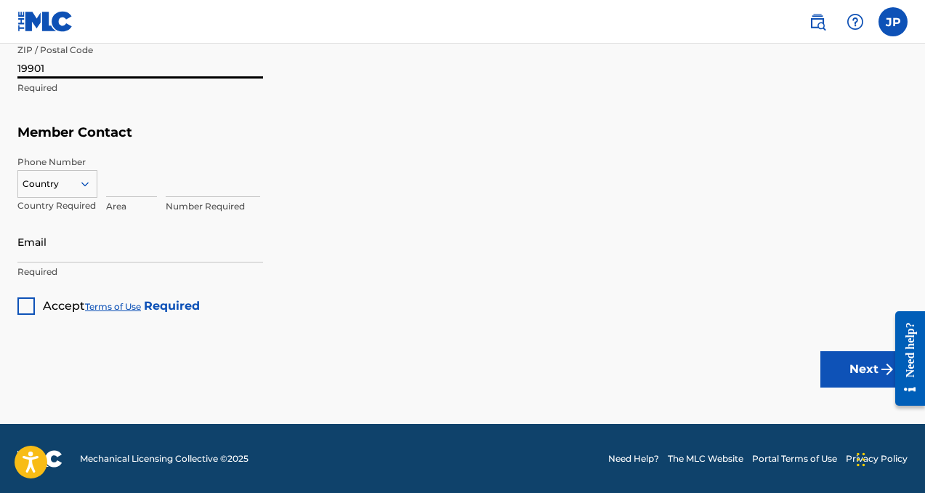
click at [131, 183] on input at bounding box center [131, 175] width 51 height 41
type input "302"
click at [223, 180] on input at bounding box center [213, 175] width 94 height 41
type input "5355813"
click at [40, 267] on p "Required" at bounding box center [140, 271] width 246 height 13
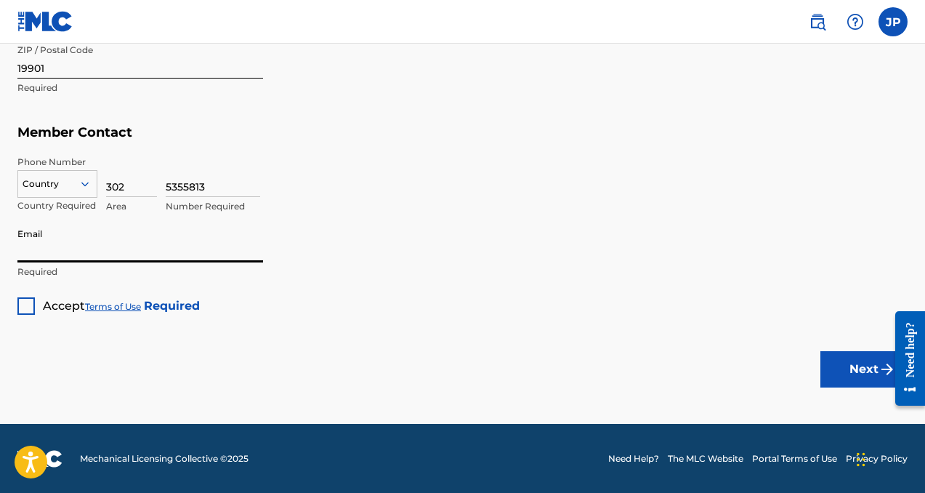
click at [55, 250] on input "Email" at bounding box center [140, 241] width 246 height 41
type input "[EMAIL_ADDRESS][DOMAIN_NAME]"
type input "[PERSON_NAME]"
type input "[GEOGRAPHIC_DATA]"
type input "[US_STATE]"
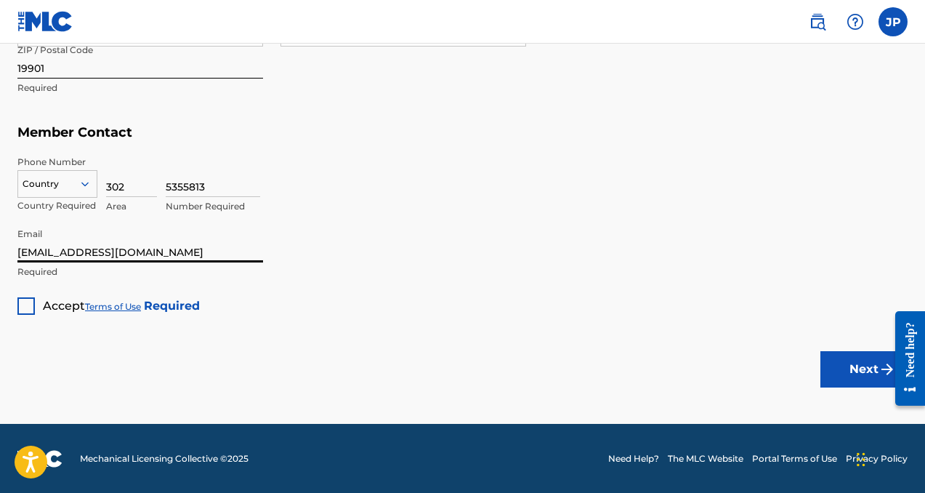
click at [36, 308] on div "Accept Terms of Use Required" at bounding box center [108, 300] width 182 height 28
click at [33, 308] on div at bounding box center [25, 305] width 17 height 17
click at [875, 370] on button "Next" at bounding box center [863, 369] width 87 height 36
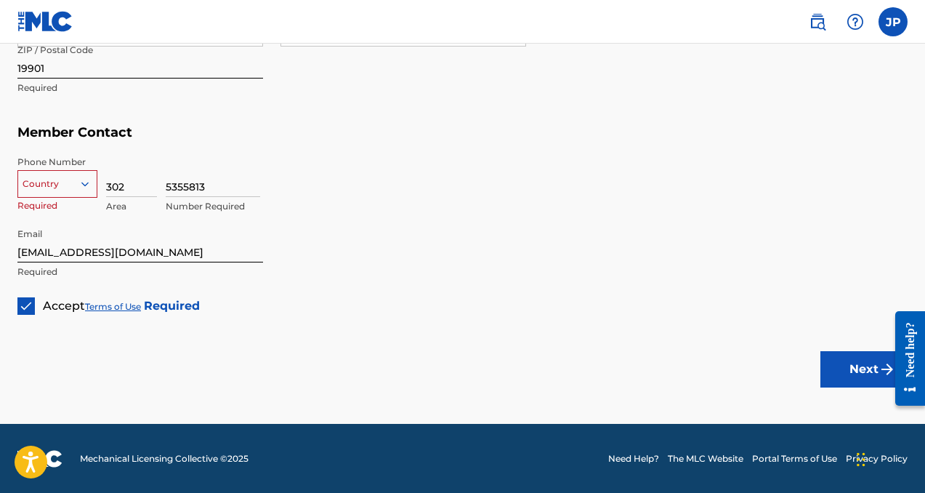
click at [81, 185] on icon at bounding box center [84, 183] width 13 height 13
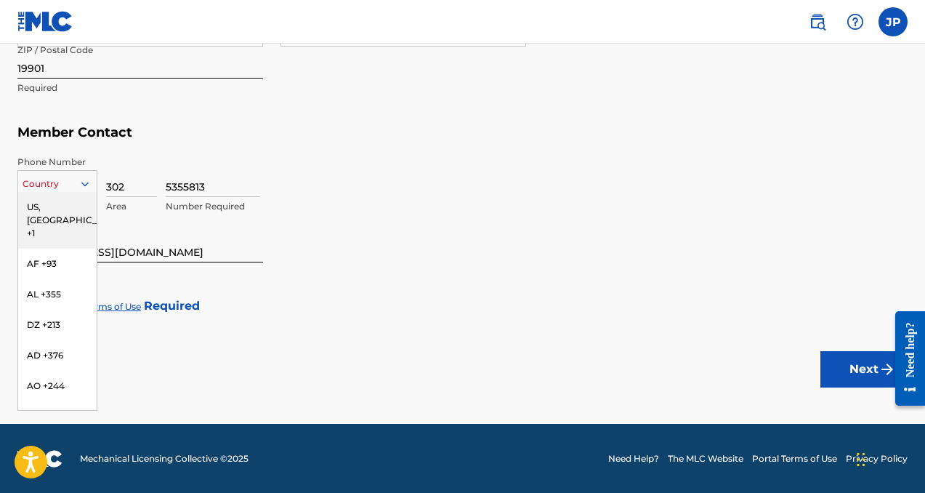
click at [57, 212] on div "US, [GEOGRAPHIC_DATA] +1" at bounding box center [57, 220] width 78 height 57
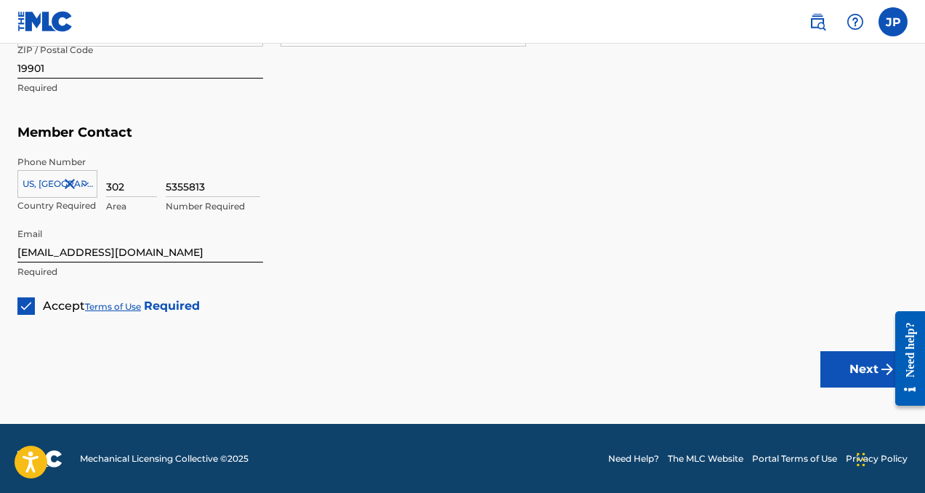
click at [838, 369] on button "Next" at bounding box center [863, 369] width 87 height 36
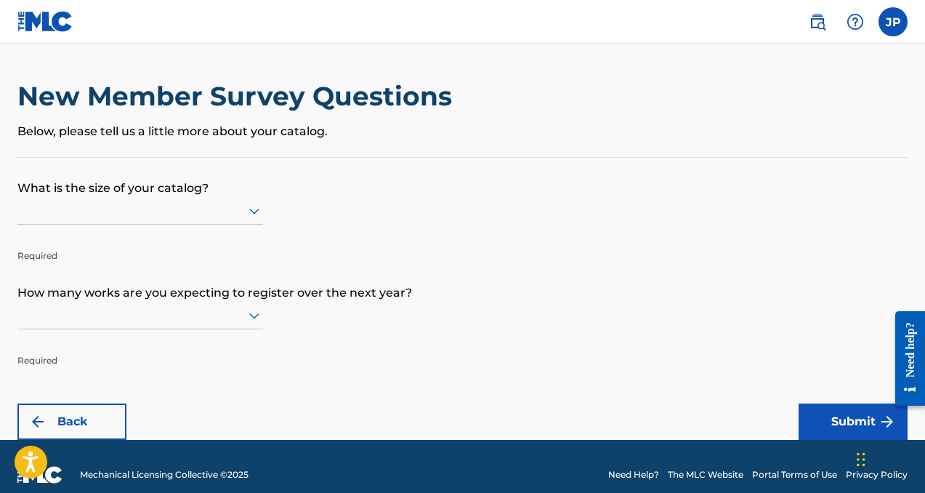
click at [246, 211] on icon at bounding box center [254, 210] width 17 height 17
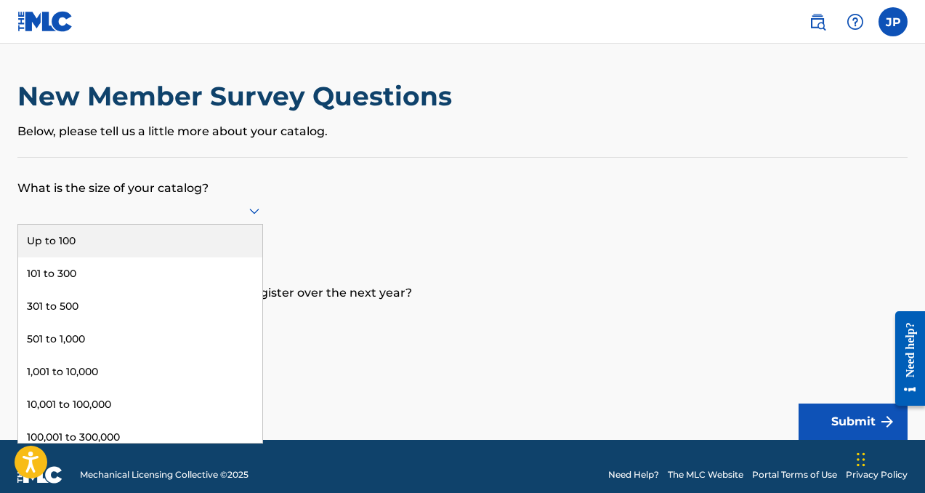
click at [203, 247] on div "Up to 100" at bounding box center [140, 241] width 244 height 33
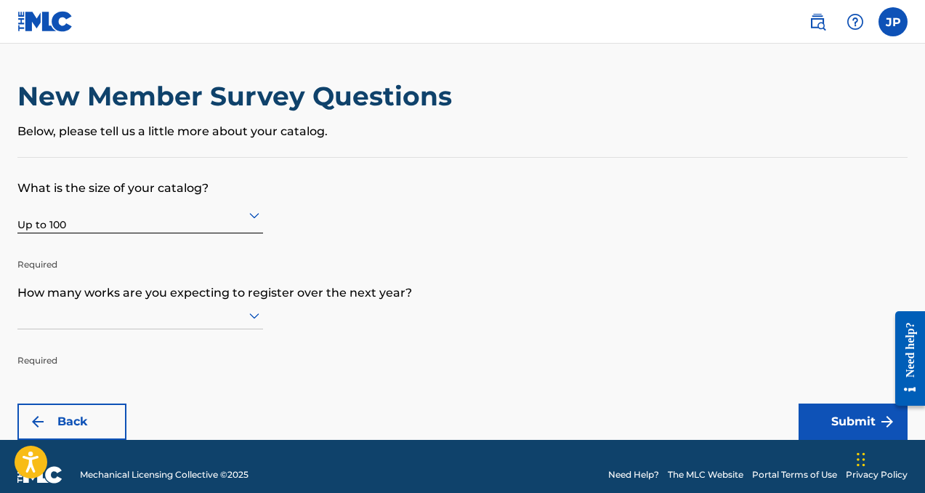
scroll to position [17, 0]
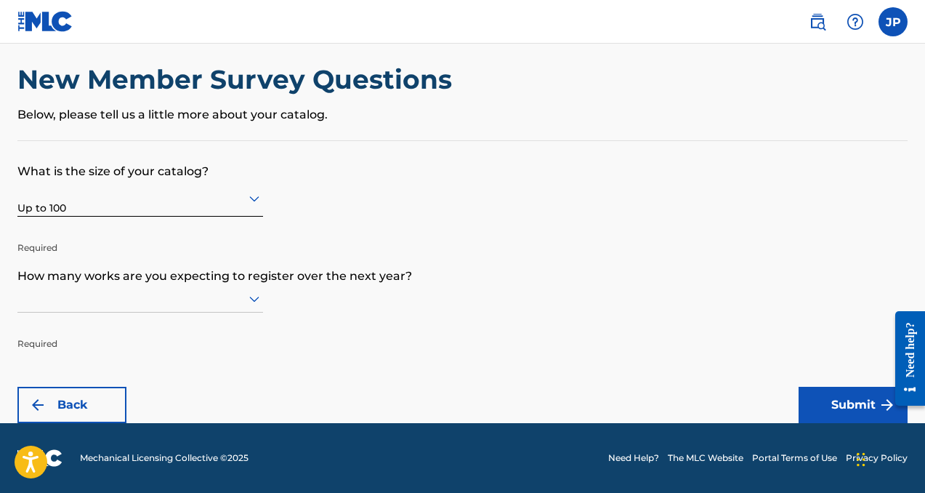
click at [179, 312] on div at bounding box center [140, 299] width 246 height 28
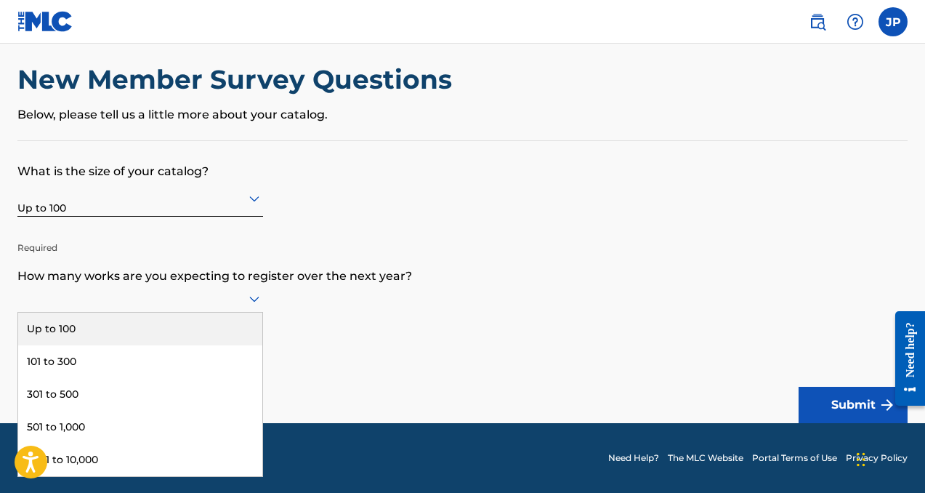
click at [136, 328] on div "Up to 100" at bounding box center [140, 328] width 244 height 33
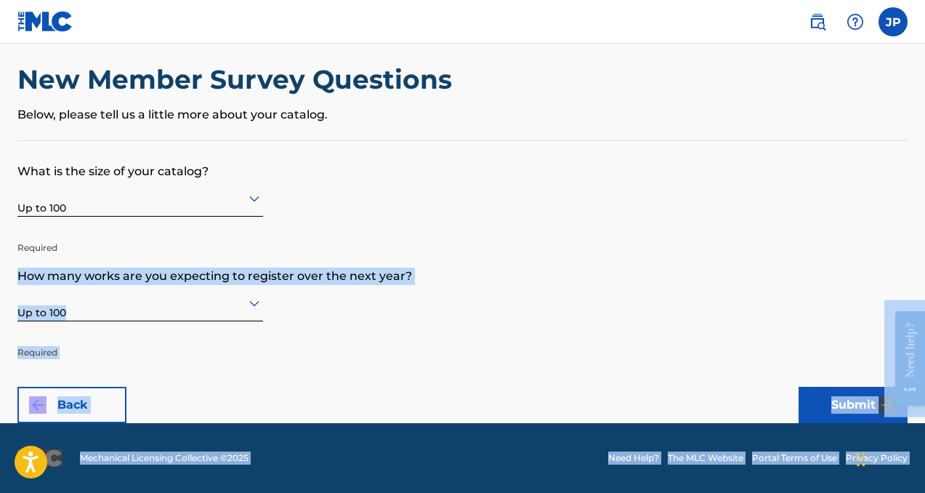
drag, startPoint x: 1808, startPoint y: 543, endPoint x: 914, endPoint y: 349, distance: 914.5
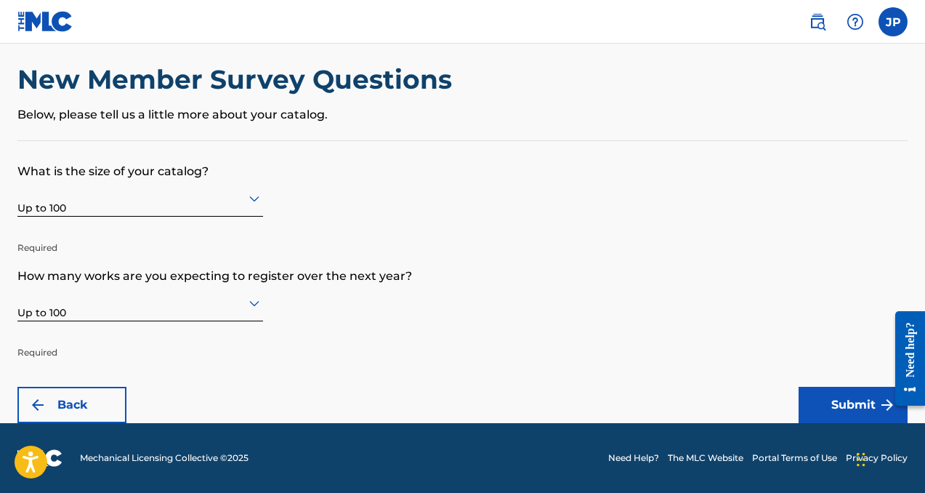
click at [626, 330] on form "What is the size of your catalog? Up to 100 Required How many works are you exp…" at bounding box center [462, 282] width 890 height 282
click at [829, 395] on button "Submit" at bounding box center [853, 405] width 109 height 36
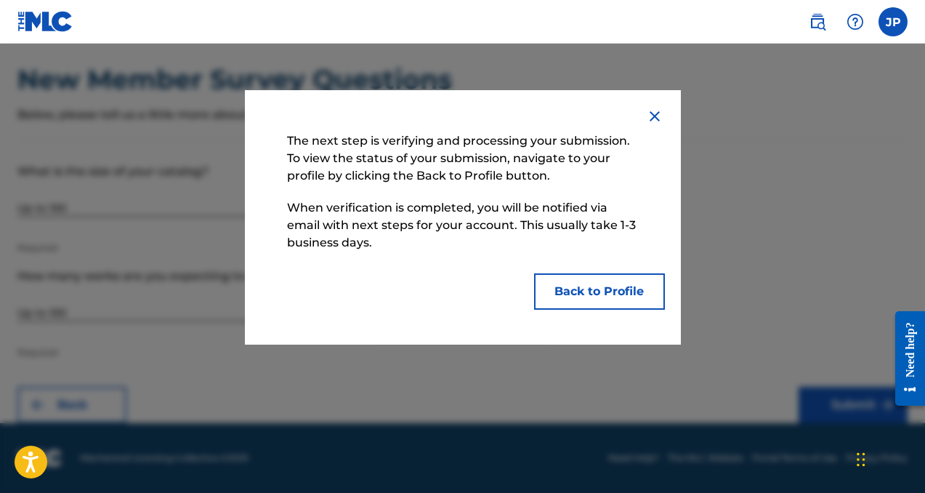
click at [598, 276] on button "Back to Profile" at bounding box center [599, 291] width 131 height 36
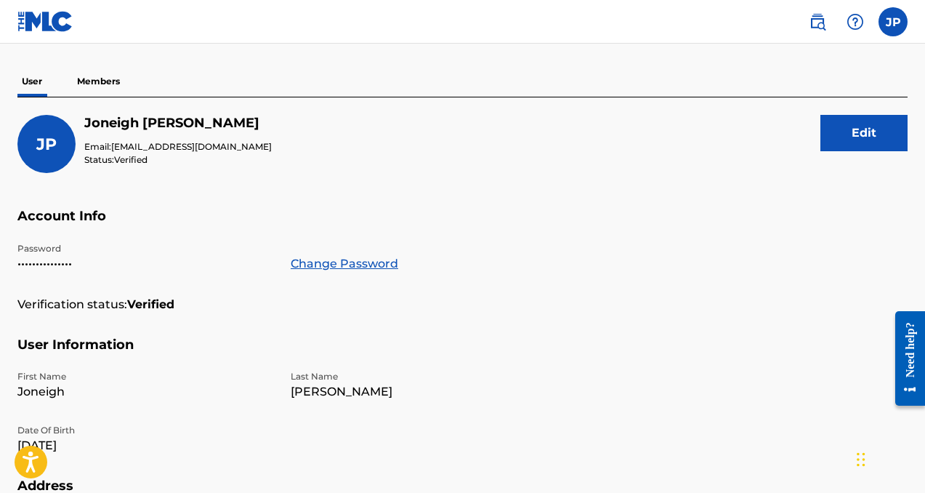
scroll to position [65, 0]
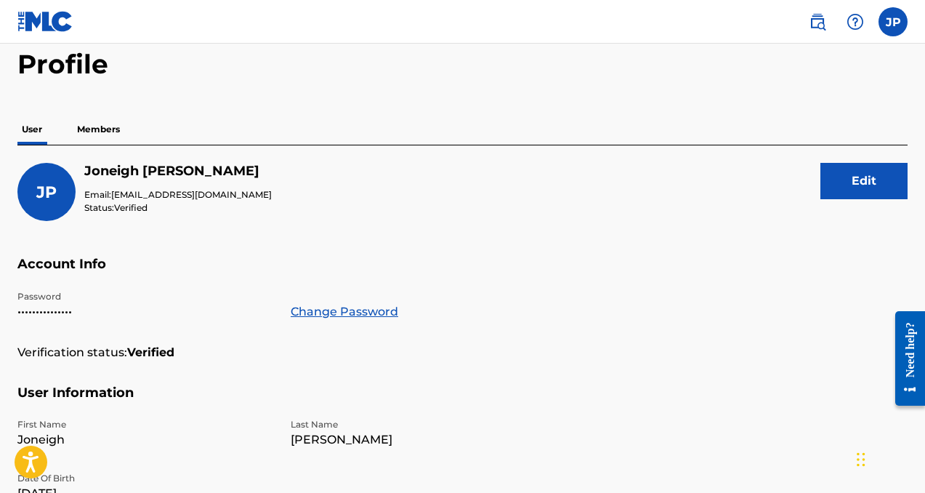
click at [104, 121] on p "Members" at bounding box center [99, 129] width 52 height 31
